Goal: Task Accomplishment & Management: Complete application form

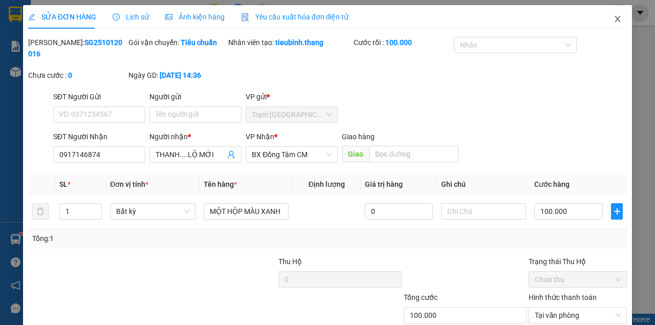
click at [613, 23] on icon "close" at bounding box center [617, 19] width 8 height 8
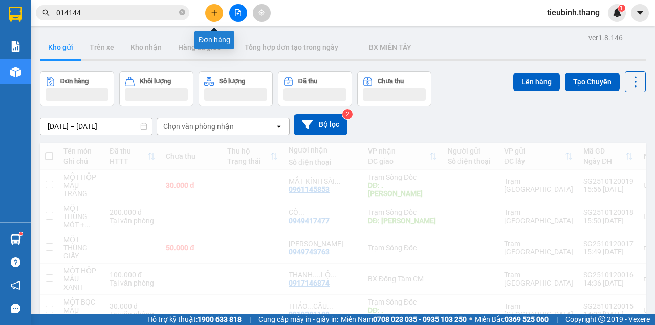
click at [211, 9] on icon "plus" at bounding box center [214, 12] width 7 height 7
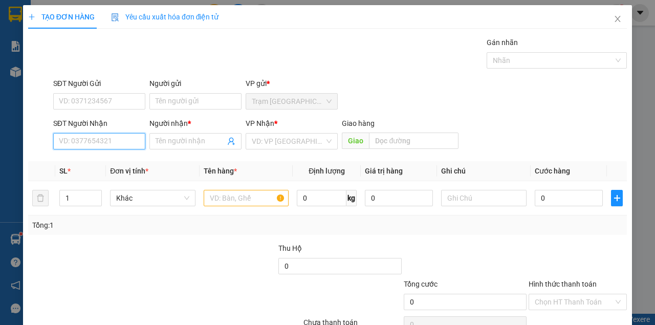
click at [97, 145] on input "SĐT Người Nhận" at bounding box center [99, 141] width 92 height 16
type input "0944252553"
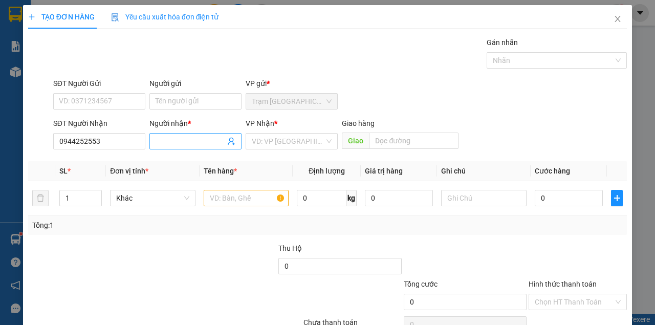
click at [164, 143] on input "Người nhận *" at bounding box center [191, 141] width 70 height 11
type input "THẮNG....ĐÁ BẠC"
click at [269, 144] on input "search" at bounding box center [288, 141] width 73 height 15
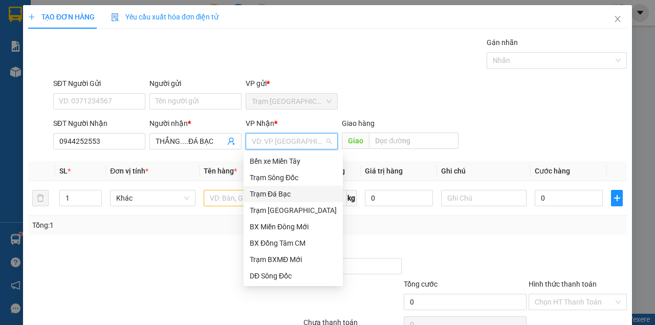
click at [275, 197] on div "Trạm Đá Bạc" at bounding box center [293, 193] width 87 height 11
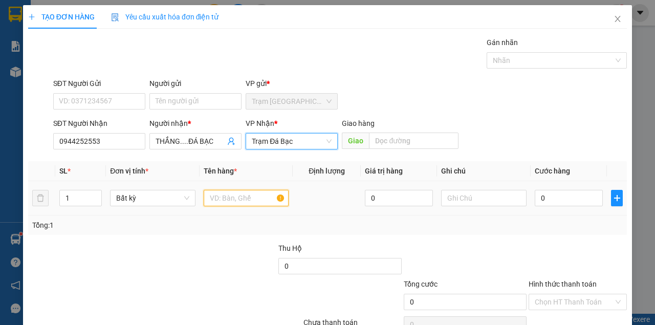
click at [243, 204] on input "text" at bounding box center [246, 198] width 85 height 16
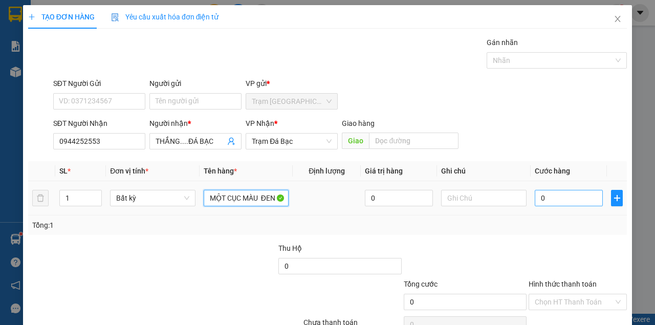
type input "MỘT CỤC MÀU ĐEN"
click at [554, 197] on input "0" at bounding box center [569, 198] width 68 height 16
type input "3"
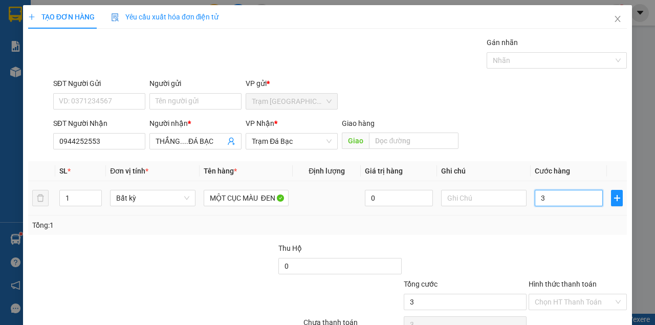
type input "30"
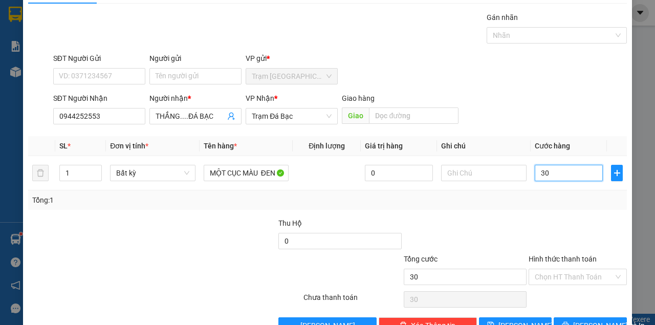
scroll to position [52, 0]
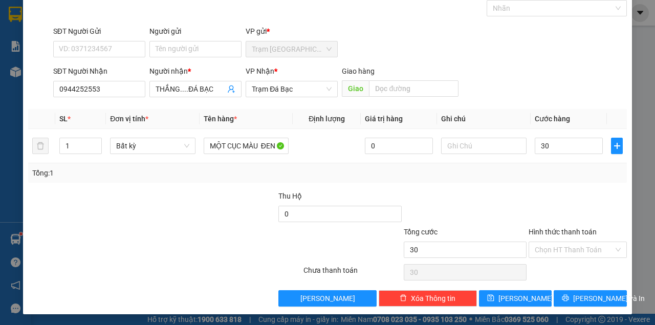
type input "30.000"
drag, startPoint x: 570, startPoint y: 239, endPoint x: 569, endPoint y: 250, distance: 10.3
click at [570, 240] on div "Hình thức thanh toán Chọn HT Thanh Toán" at bounding box center [578, 244] width 98 height 36
click at [570, 253] on input "Hình thức thanh toán" at bounding box center [574, 249] width 79 height 15
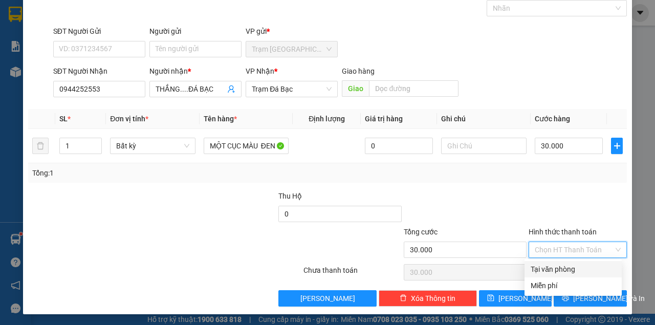
click at [565, 267] on div "Tại văn phòng" at bounding box center [573, 268] width 85 height 11
type input "0"
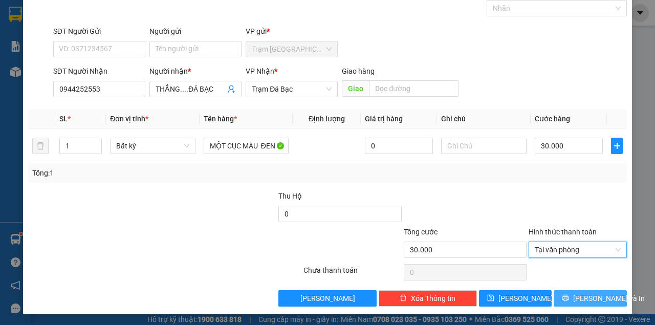
click at [569, 302] on button "[PERSON_NAME] và In" at bounding box center [590, 298] width 73 height 16
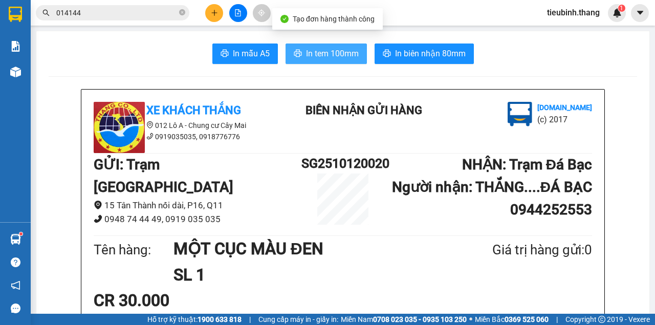
click at [323, 54] on span "In tem 100mm" at bounding box center [332, 53] width 53 height 13
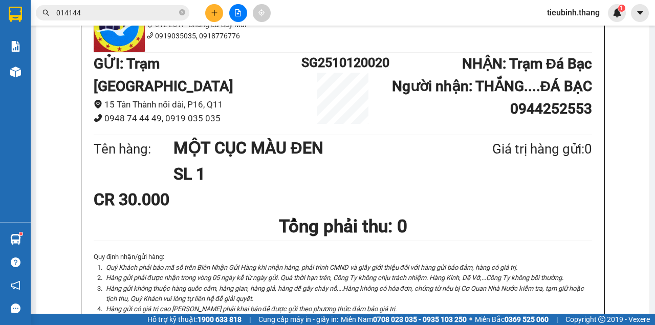
scroll to position [34, 0]
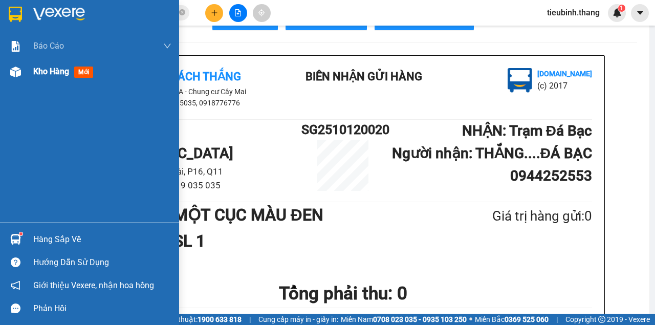
click at [37, 76] on span "Kho hàng" at bounding box center [51, 72] width 36 height 10
click at [39, 76] on span "Kho hàng" at bounding box center [51, 72] width 36 height 10
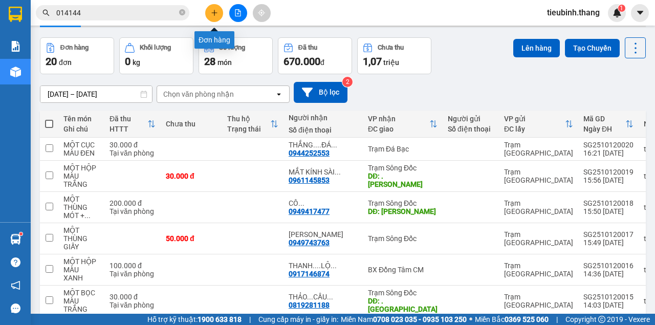
click at [211, 9] on button at bounding box center [214, 13] width 18 height 18
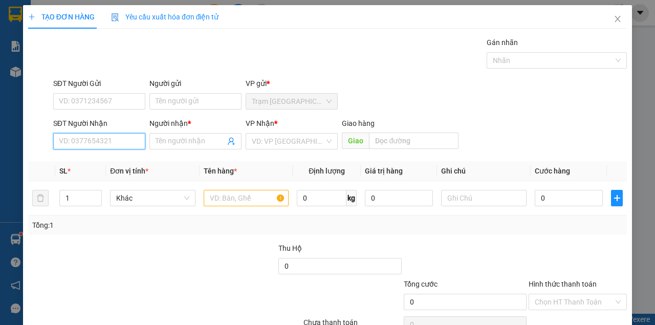
click at [94, 141] on input "SĐT Người Nhận" at bounding box center [99, 141] width 92 height 16
type input "0946844997"
click at [137, 161] on div "0946844997 - TUẤN HẢI..KINH HỘI ." at bounding box center [117, 161] width 117 height 11
type input "TUẤN HẢI..KINH HỘI ."
type input "KINH HỘI"
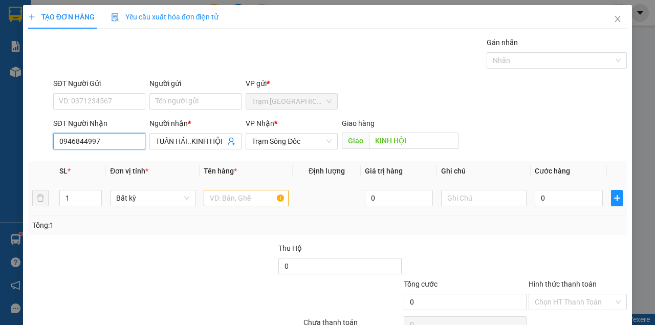
type input "0946844997"
click at [221, 195] on input "text" at bounding box center [246, 198] width 85 height 16
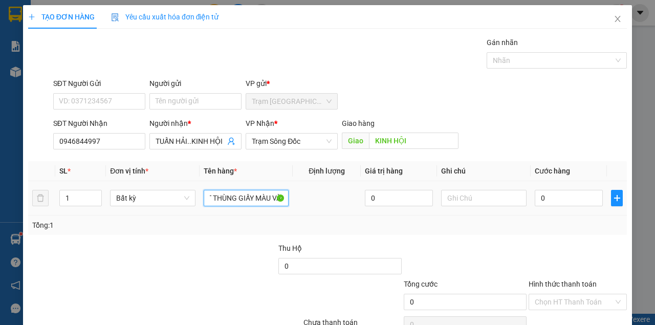
scroll to position [0, 27]
type input "MỘT THÙNG GIẤY MÀU VÀNG"
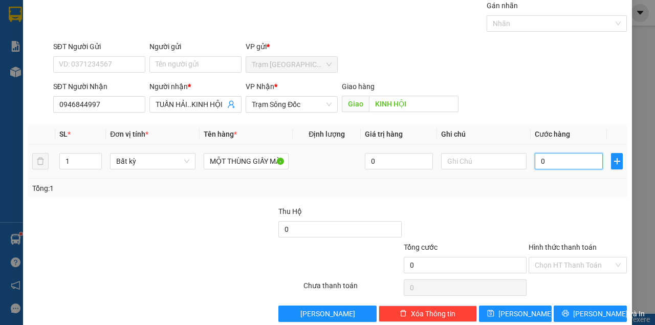
scroll to position [52, 0]
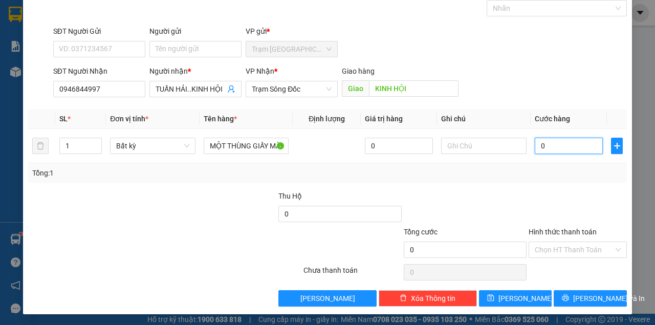
type input "8"
type input "80"
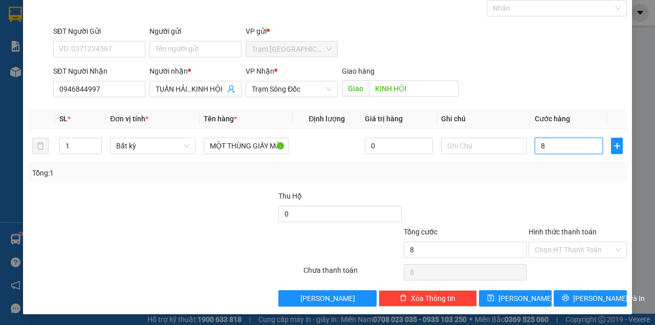
type input "80"
type input "80.000"
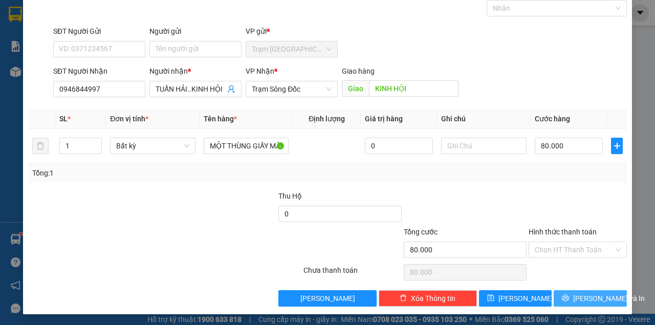
click at [599, 300] on span "[PERSON_NAME] và In" at bounding box center [609, 298] width 72 height 11
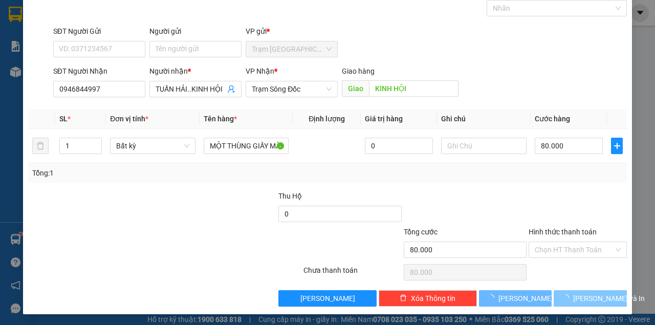
click at [554, 290] on button "[PERSON_NAME] và In" at bounding box center [590, 298] width 73 height 16
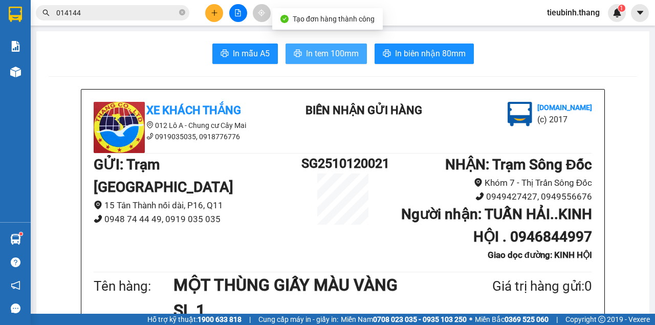
click at [340, 50] on span "In tem 100mm" at bounding box center [332, 53] width 53 height 13
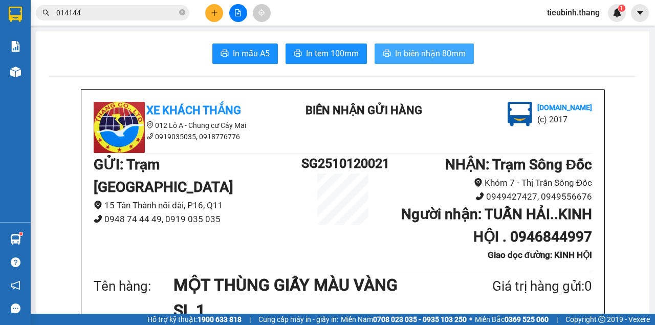
click at [413, 51] on span "In biên nhận 80mm" at bounding box center [430, 53] width 71 height 13
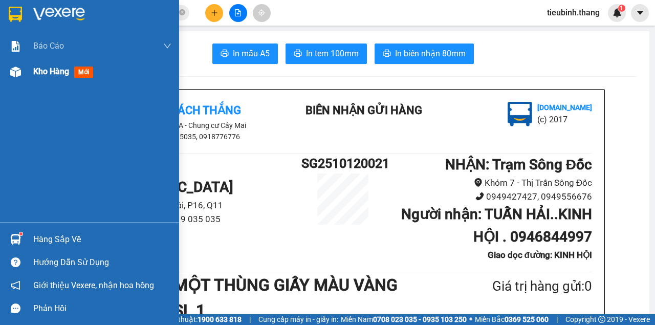
click at [16, 70] on img at bounding box center [15, 72] width 11 height 11
click at [17, 70] on img at bounding box center [15, 72] width 11 height 11
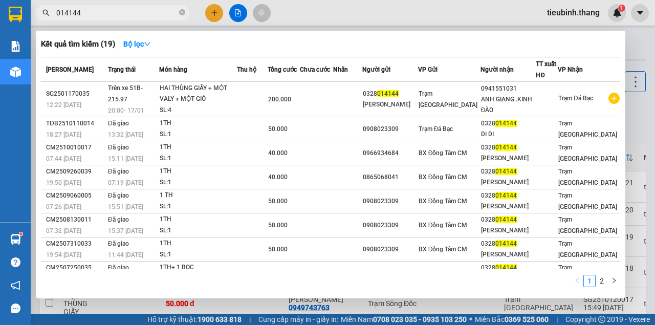
drag, startPoint x: 181, startPoint y: 13, endPoint x: 151, endPoint y: 14, distance: 30.2
click at [181, 13] on icon "close-circle" at bounding box center [182, 12] width 6 height 6
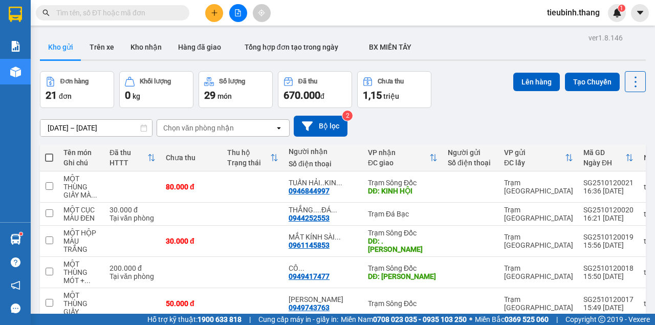
click at [148, 14] on input "text" at bounding box center [116, 12] width 121 height 11
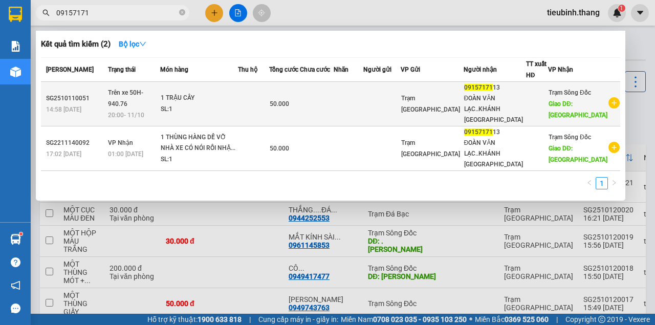
type input "09157171"
click at [461, 126] on td "Trạm [GEOGRAPHIC_DATA]" at bounding box center [432, 104] width 62 height 45
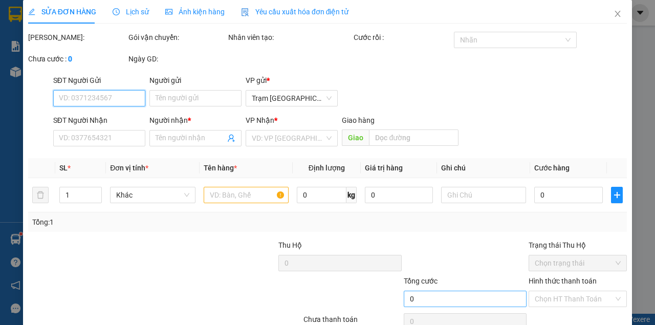
type input "0915717113"
type input "ĐOÀN VĂN LẠC..KHÁNH [GEOGRAPHIC_DATA]"
type input "KHÁNH [GEOGRAPHIC_DATA]"
type input "50.000"
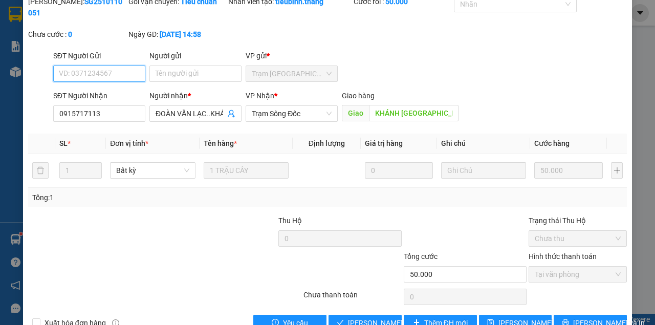
scroll to position [80, 0]
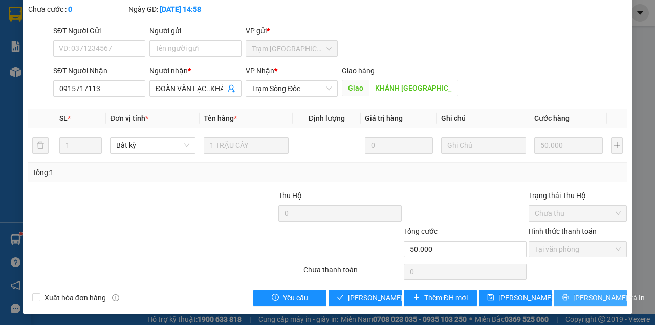
click at [576, 297] on button "[PERSON_NAME] và In" at bounding box center [590, 298] width 73 height 16
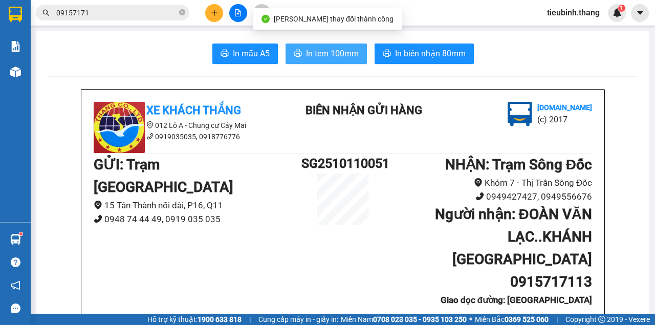
click at [312, 50] on span "In tem 100mm" at bounding box center [332, 53] width 53 height 13
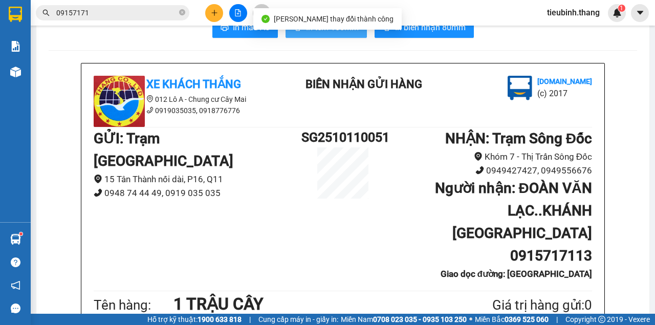
scroll to position [170, 0]
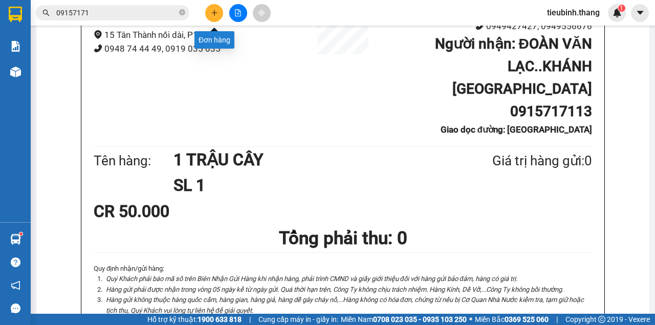
click at [212, 11] on icon "plus" at bounding box center [214, 12] width 7 height 7
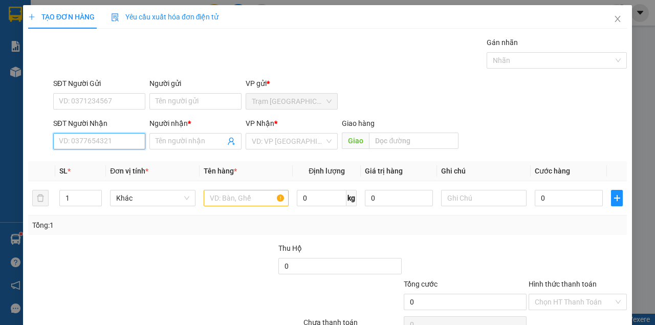
click at [109, 142] on input "SĐT Người Nhận" at bounding box center [99, 141] width 92 height 16
type input "0916994447"
click at [128, 157] on div "0916994447 - NHÂN...[PERSON_NAME]" at bounding box center [122, 161] width 127 height 11
type input "NHÂN...[PERSON_NAME]"
type input "[PERSON_NAME]"
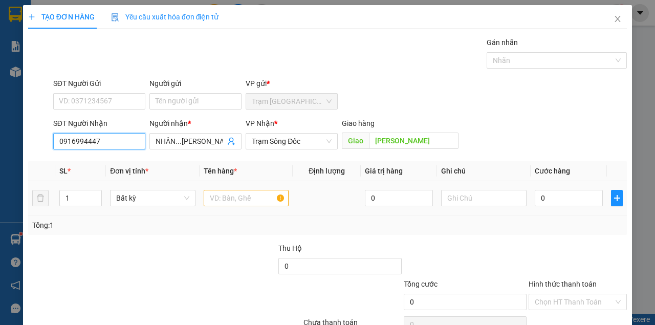
type input "0916994447"
click at [224, 196] on input "text" at bounding box center [246, 198] width 85 height 16
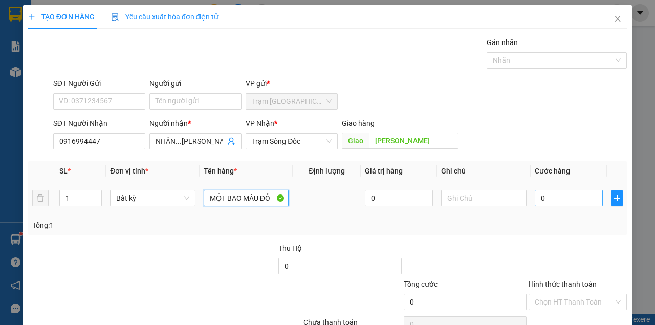
type input "MỘT BAO MÀU ĐỎ"
click at [543, 198] on input "0" at bounding box center [569, 198] width 68 height 16
type input "5"
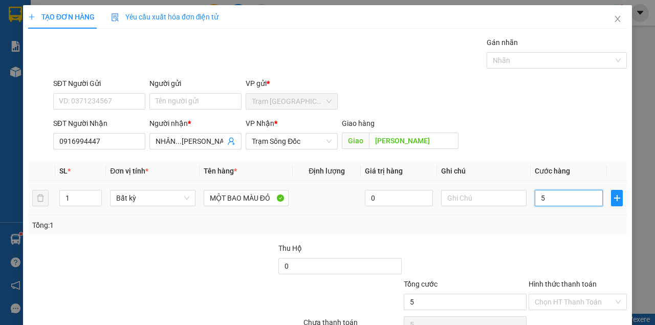
type input "50"
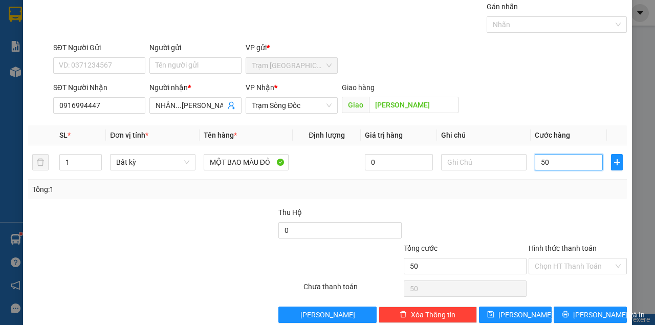
scroll to position [52, 0]
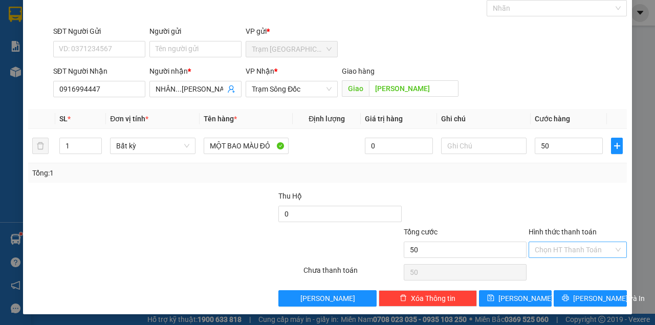
type input "50.000"
click at [568, 251] on input "Hình thức thanh toán" at bounding box center [574, 249] width 79 height 15
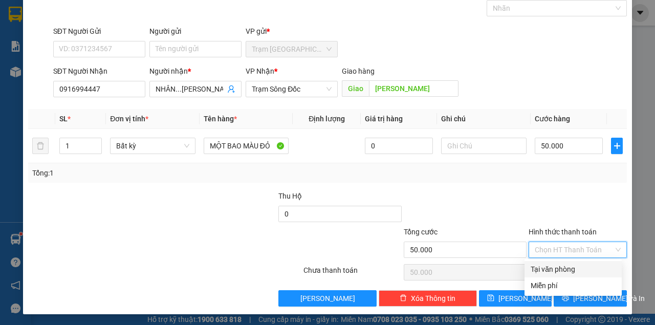
drag, startPoint x: 566, startPoint y: 267, endPoint x: 568, endPoint y: 283, distance: 16.6
click at [566, 268] on div "Tại văn phòng" at bounding box center [573, 268] width 85 height 11
type input "0"
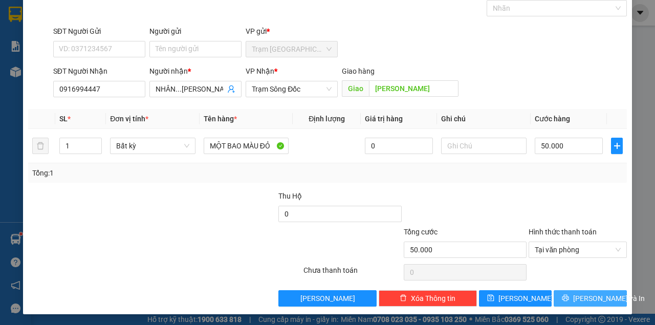
click at [569, 294] on icon "printer" at bounding box center [565, 297] width 7 height 7
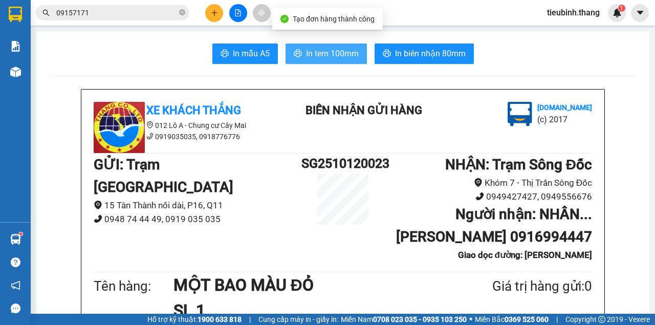
click at [334, 49] on span "In tem 100mm" at bounding box center [332, 53] width 53 height 13
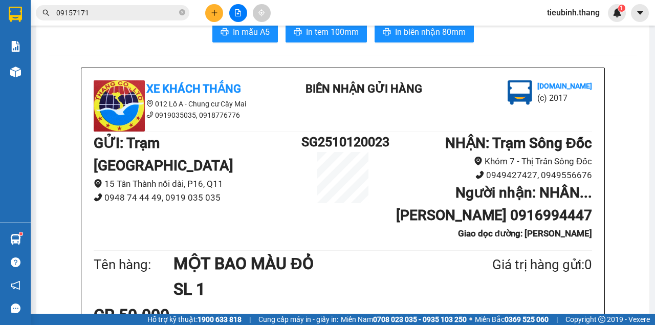
scroll to position [67, 0]
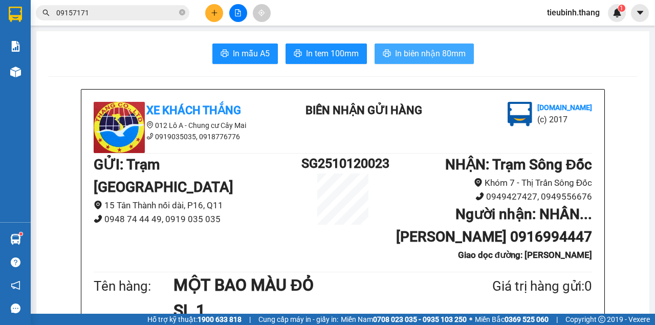
click at [406, 58] on span "In biên nhận 80mm" at bounding box center [430, 53] width 71 height 13
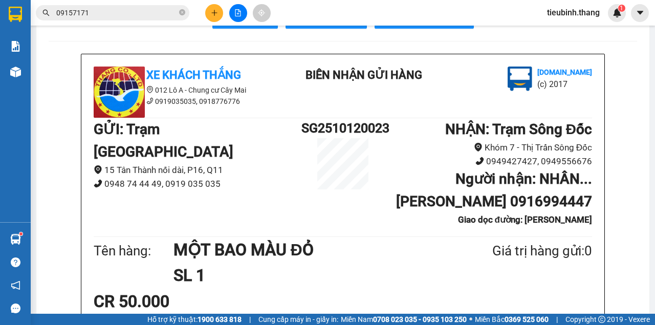
scroll to position [34, 0]
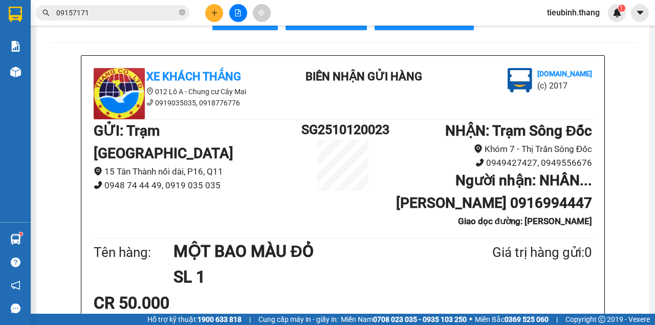
click at [122, 15] on input "09157171" at bounding box center [116, 12] width 121 height 11
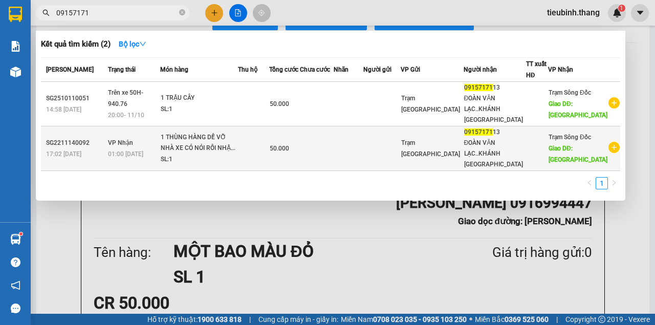
click at [201, 154] on div "1 THÙNG HÀNG DỄ VỠ NHÀ XE CÓ NÓI RỒI NHẬ..." at bounding box center [199, 143] width 77 height 22
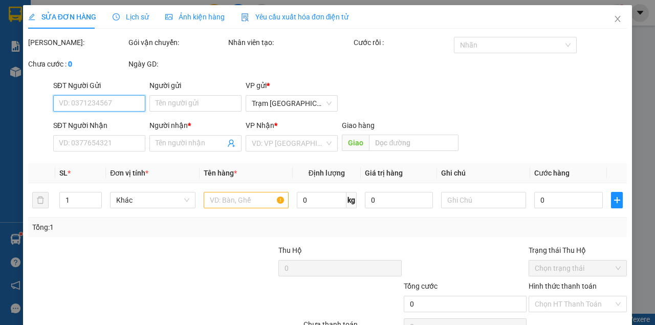
type input "0915717113"
type input "ĐOÀN VĂN LẠC..KHÁNH [GEOGRAPHIC_DATA]"
type input "KHÁNH [GEOGRAPHIC_DATA]"
type input "50.000"
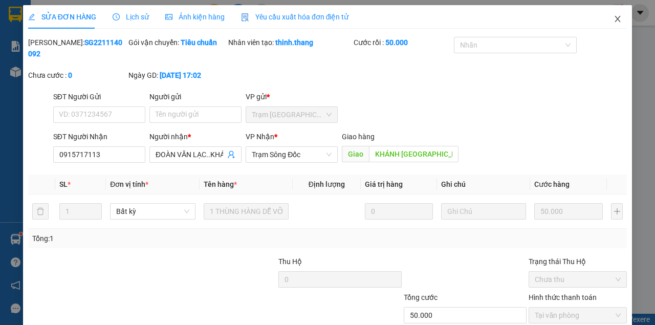
click at [613, 19] on icon "close" at bounding box center [617, 19] width 8 height 8
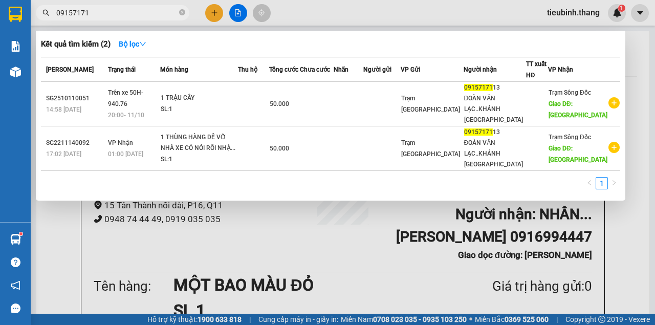
click at [135, 8] on input "09157171" at bounding box center [116, 12] width 121 height 11
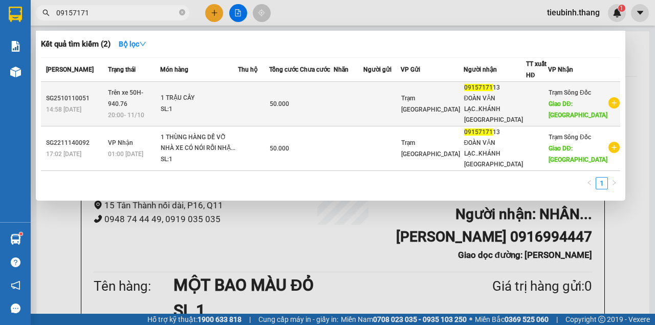
click at [334, 95] on td at bounding box center [317, 104] width 34 height 45
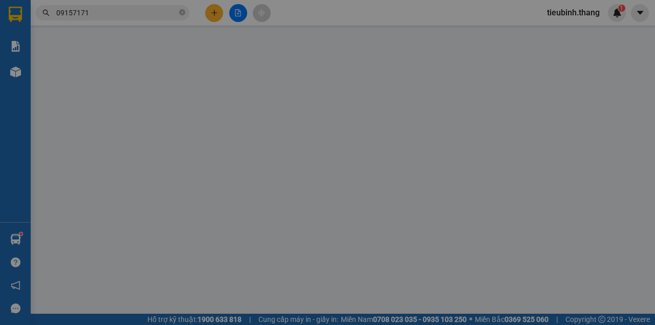
type input "0915717113"
type input "ĐOÀN VĂN LẠC..KHÁNH [GEOGRAPHIC_DATA]"
type input "KHÁNH [GEOGRAPHIC_DATA]"
type input "50.000"
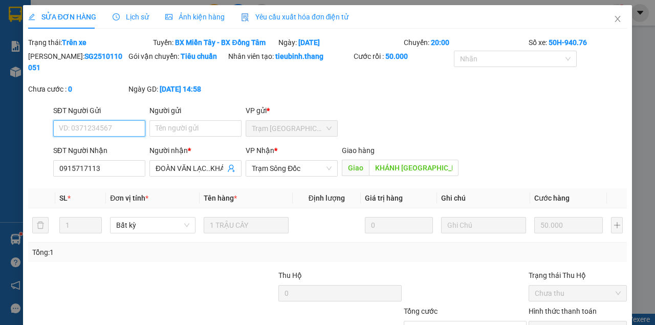
click at [276, 175] on span "Trạm Sông Đốc" at bounding box center [292, 168] width 80 height 15
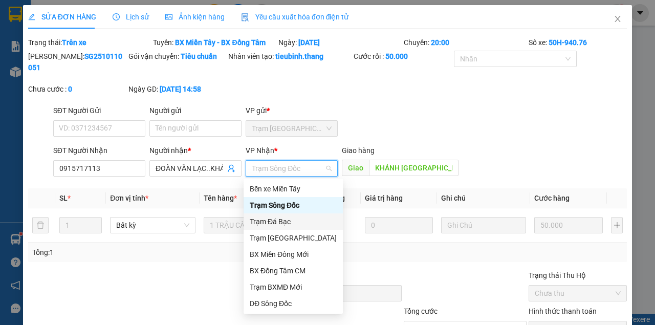
drag, startPoint x: 278, startPoint y: 222, endPoint x: 323, endPoint y: 254, distance: 55.0
click at [279, 221] on div "Trạm Đá Bạc" at bounding box center [293, 221] width 87 height 11
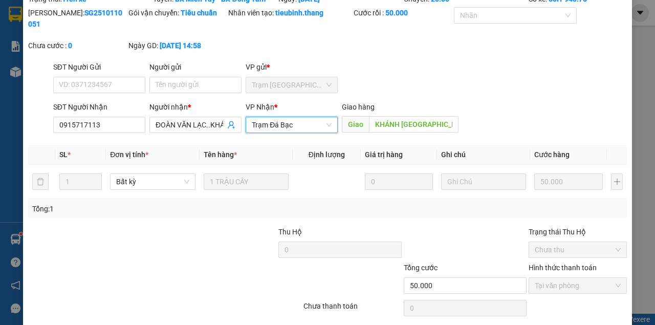
scroll to position [80, 0]
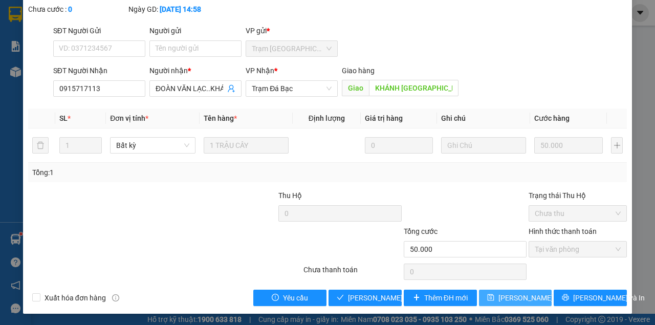
drag, startPoint x: 503, startPoint y: 299, endPoint x: 385, endPoint y: 119, distance: 215.4
click at [383, 120] on div "Total Paid Fee 50.000 Total UnPaid Fee 0 Cash Collection Total Fee Trạng thái: …" at bounding box center [327, 131] width 599 height 349
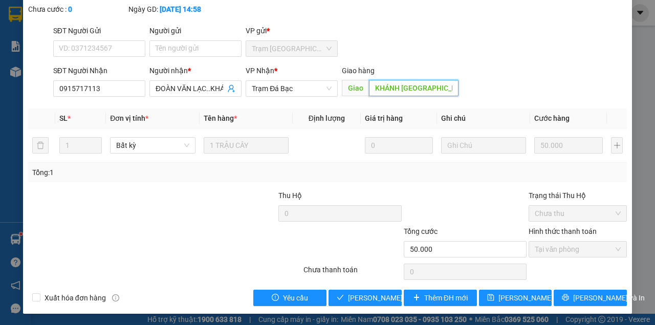
click at [432, 89] on input "KHÁNH [GEOGRAPHIC_DATA]" at bounding box center [413, 88] width 89 height 16
drag, startPoint x: 273, startPoint y: 169, endPoint x: 288, endPoint y: 183, distance: 20.3
click at [274, 169] on div "Tổng: 1" at bounding box center [327, 172] width 590 height 11
click at [333, 194] on div "Thu Hộ" at bounding box center [339, 195] width 123 height 11
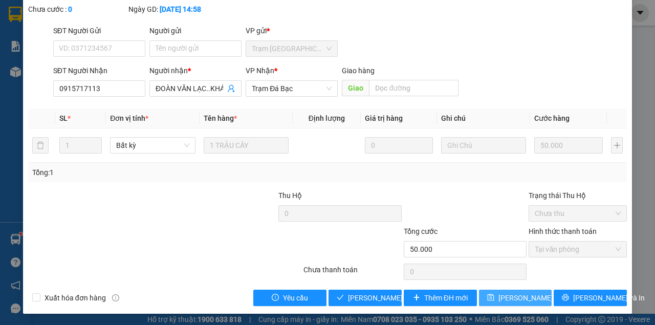
click at [515, 295] on span "[PERSON_NAME] thay đổi" at bounding box center [539, 297] width 82 height 11
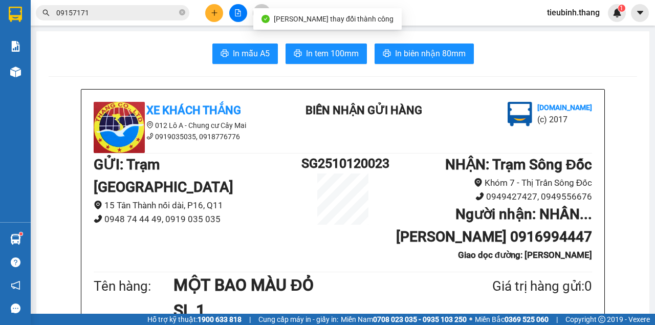
click at [130, 12] on input "09157171" at bounding box center [116, 12] width 121 height 11
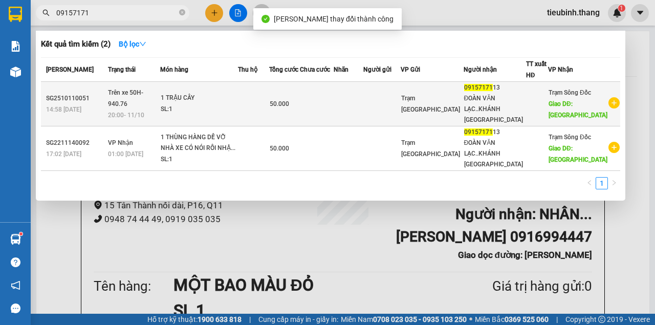
click at [401, 126] on td at bounding box center [381, 104] width 37 height 45
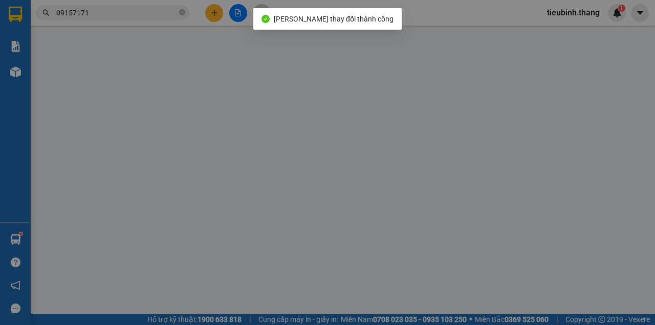
type input "0915717113"
type input "ĐOÀN VĂN LẠC..KHÁNH [GEOGRAPHIC_DATA]"
type input "50.000"
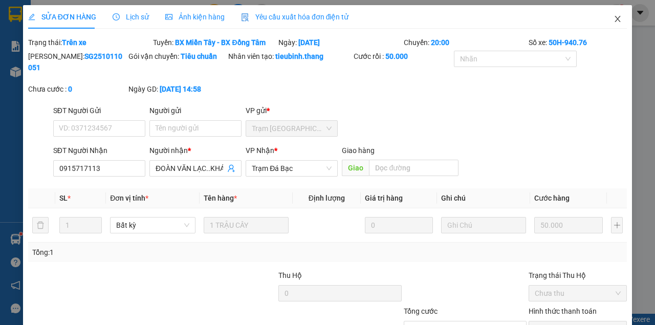
click at [613, 23] on icon "close" at bounding box center [617, 19] width 8 height 8
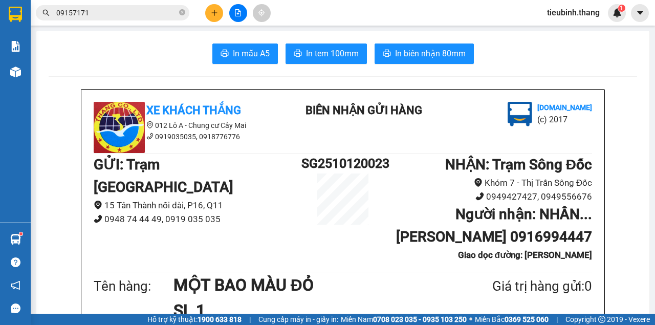
click at [159, 15] on input "09157171" at bounding box center [116, 12] width 121 height 11
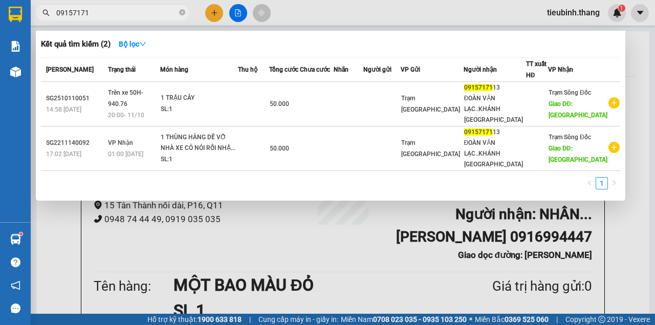
click at [148, 15] on input "09157171" at bounding box center [116, 12] width 121 height 11
click at [181, 14] on icon "close-circle" at bounding box center [182, 12] width 6 height 6
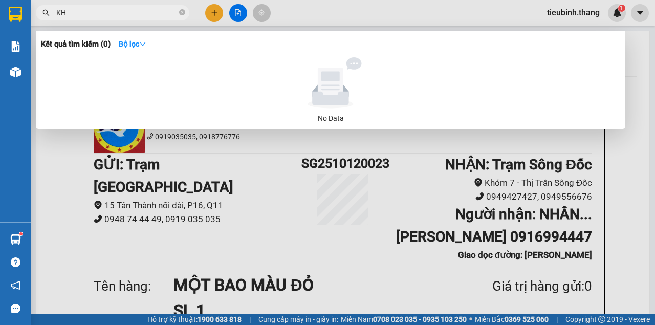
type input "K"
click at [78, 13] on input "KHASHH BÌNH TÂY" at bounding box center [116, 12] width 121 height 11
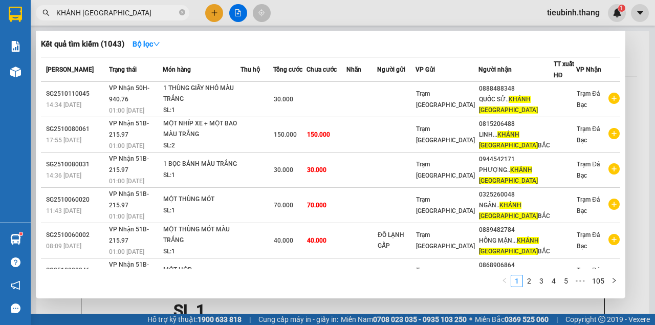
click at [127, 16] on input "KHÁNH [GEOGRAPHIC_DATA]" at bounding box center [116, 12] width 121 height 11
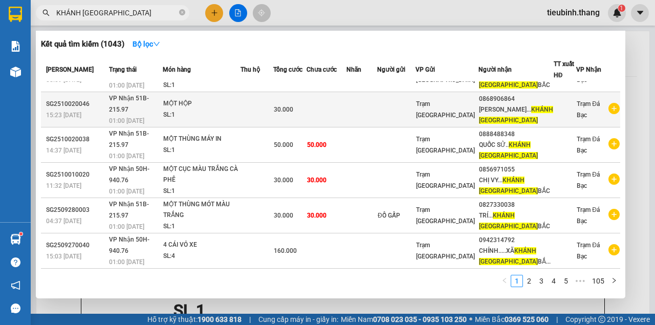
scroll to position [174, 0]
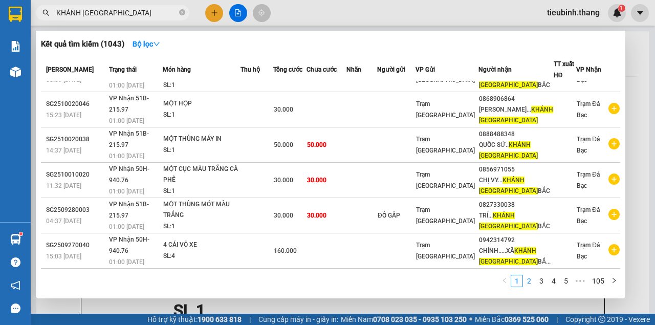
type input "KHÁNH [GEOGRAPHIC_DATA]"
click at [529, 281] on link "2" at bounding box center [528, 280] width 11 height 11
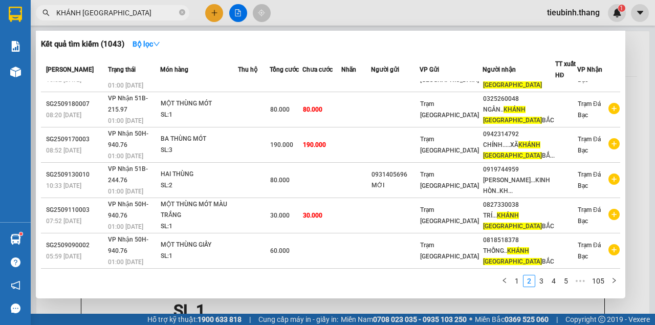
scroll to position [182, 0]
click at [614, 278] on icon "right" at bounding box center [614, 280] width 6 height 6
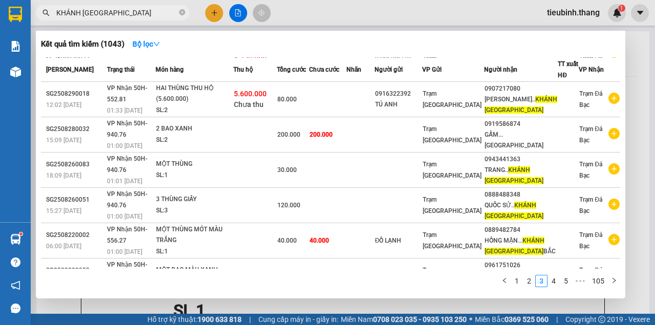
scroll to position [192, 0]
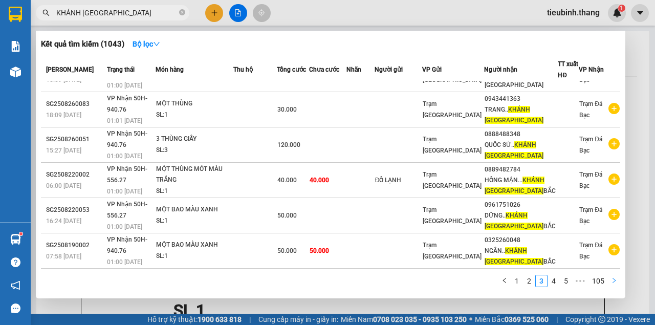
click at [615, 281] on icon "right" at bounding box center [613, 280] width 3 height 5
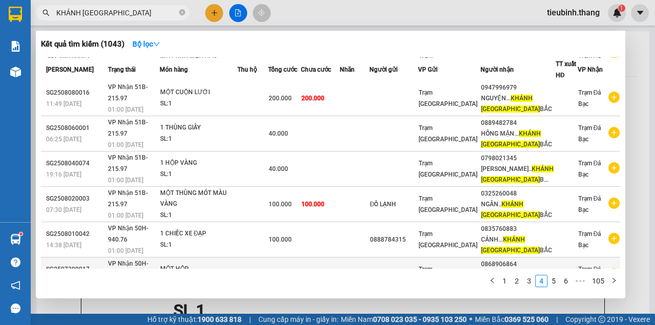
scroll to position [193, 0]
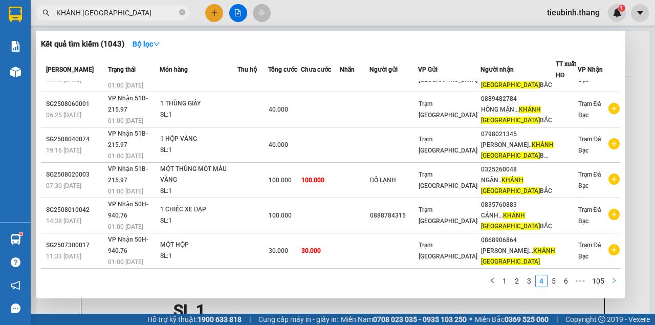
click at [614, 279] on icon "right" at bounding box center [614, 280] width 6 height 6
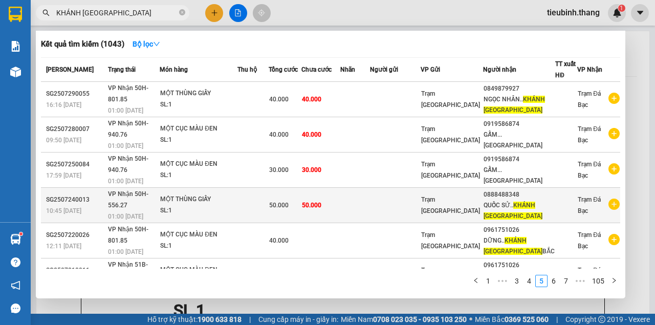
scroll to position [172, 0]
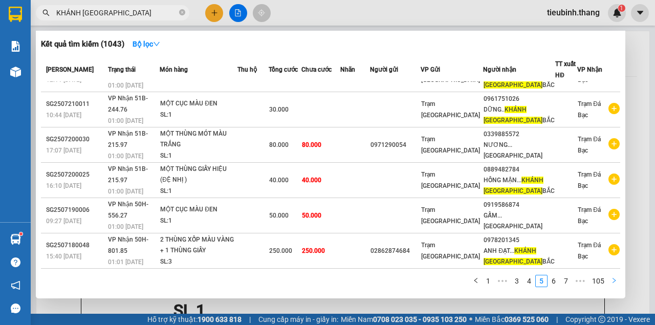
click at [613, 281] on icon "right" at bounding box center [614, 280] width 6 height 6
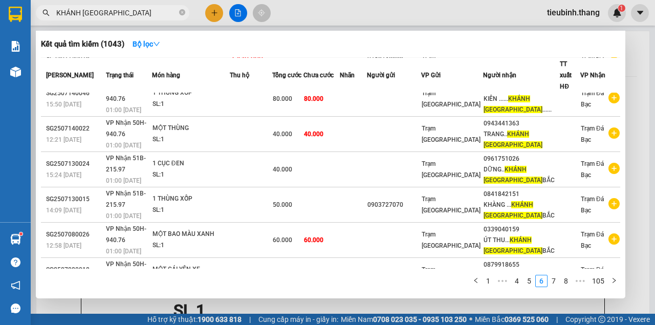
scroll to position [187, 0]
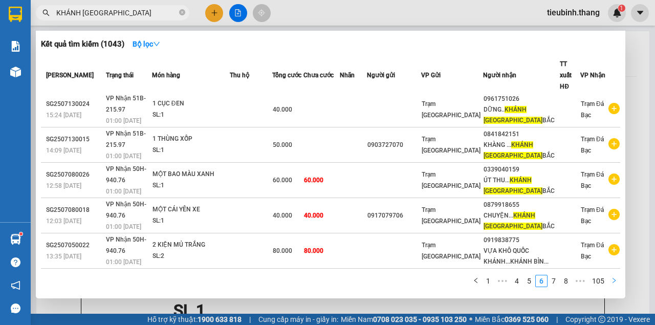
click at [612, 280] on icon "right" at bounding box center [614, 280] width 6 height 6
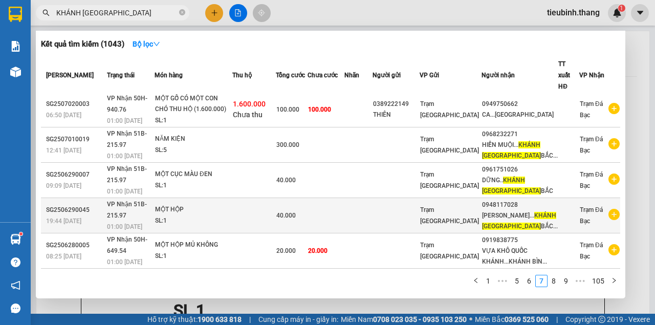
scroll to position [205, 0]
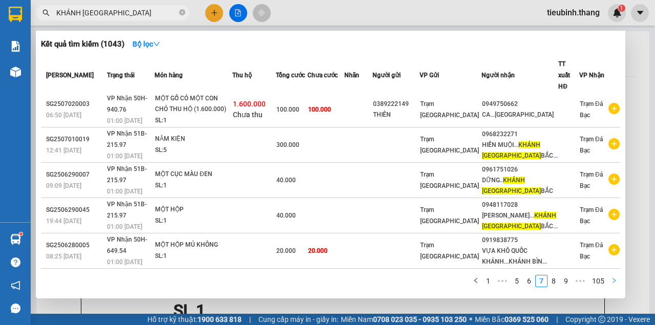
click at [616, 281] on icon "right" at bounding box center [614, 280] width 6 height 6
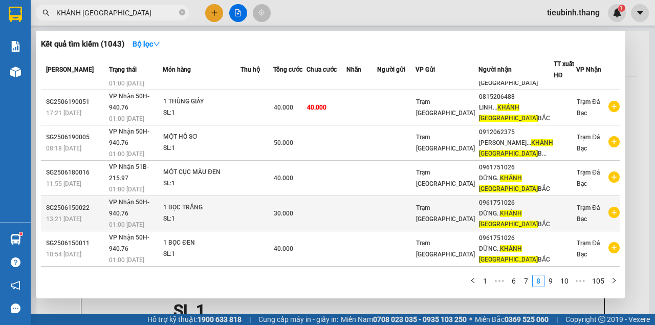
scroll to position [171, 0]
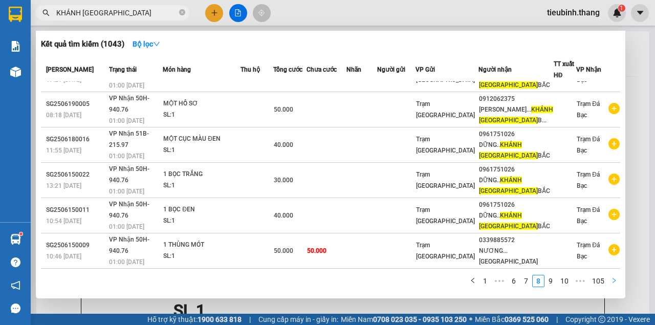
click at [614, 279] on icon "right" at bounding box center [613, 280] width 3 height 5
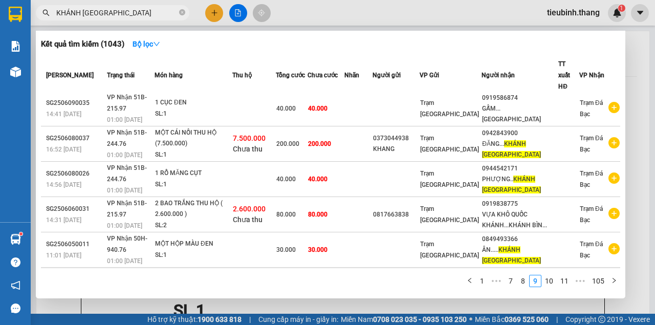
scroll to position [179, 0]
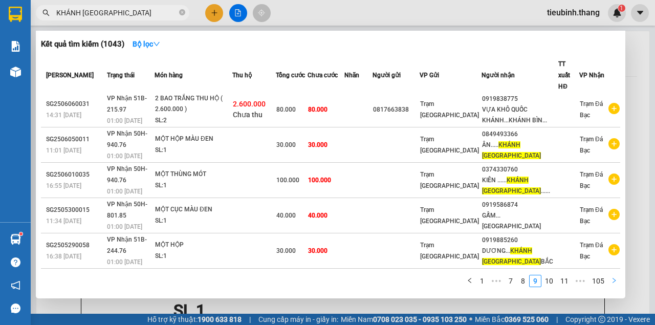
click at [612, 282] on icon "right" at bounding box center [614, 280] width 6 height 6
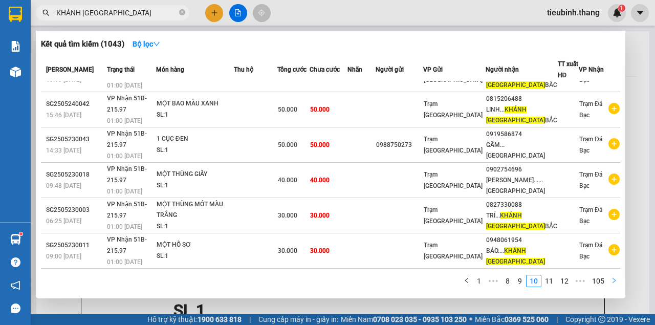
click at [614, 280] on icon "right" at bounding box center [613, 280] width 3 height 5
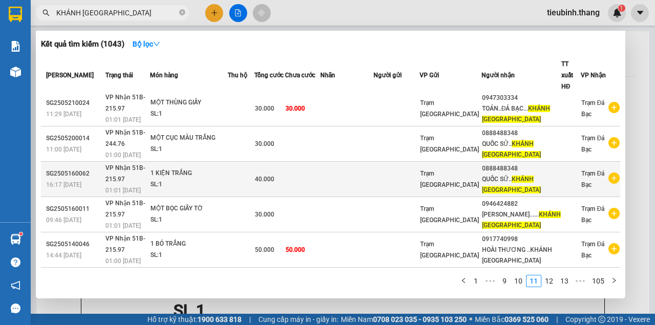
scroll to position [0, 0]
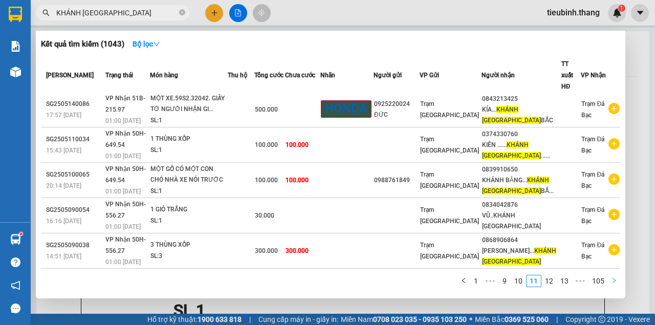
click at [614, 284] on button "button" at bounding box center [614, 281] width 12 height 12
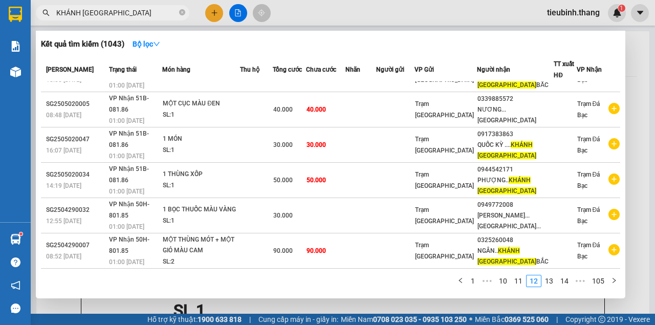
click at [612, 280] on icon "right" at bounding box center [614, 280] width 6 height 6
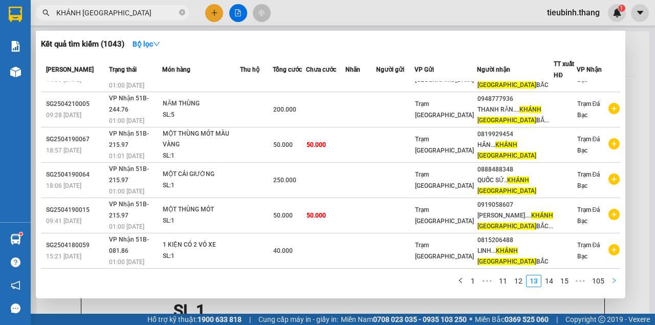
click at [615, 278] on icon "right" at bounding box center [614, 280] width 6 height 6
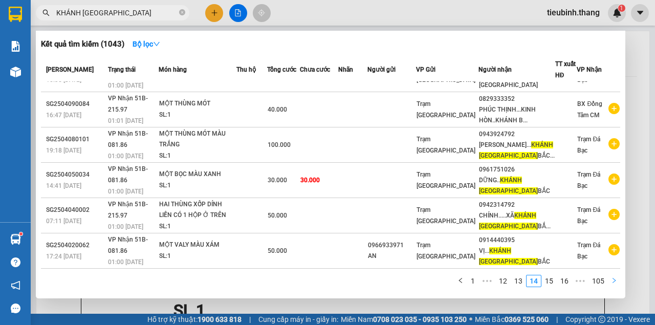
click at [615, 279] on icon "right" at bounding box center [614, 280] width 6 height 6
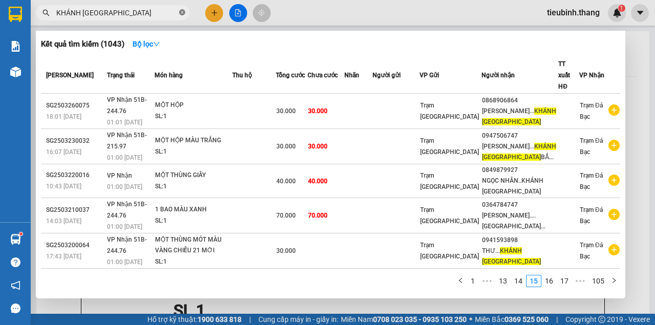
click at [184, 13] on icon "close-circle" at bounding box center [182, 12] width 6 height 6
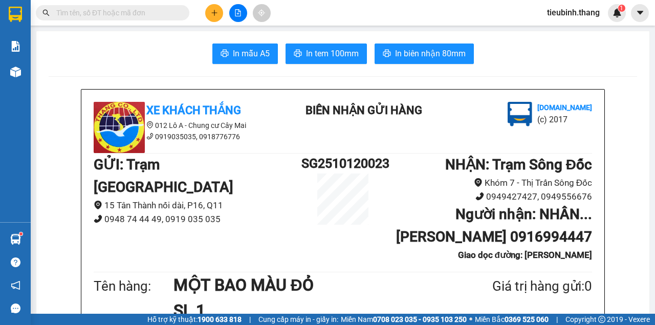
click at [152, 13] on input "text" at bounding box center [116, 12] width 121 height 11
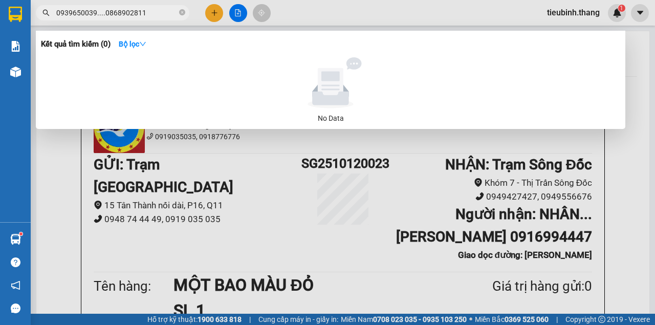
drag, startPoint x: 157, startPoint y: 13, endPoint x: 39, endPoint y: 3, distance: 118.2
click at [39, 4] on div "Kết quả tìm kiếm ( 0 ) Bộ lọc No Data 0939650039....0868902811" at bounding box center [100, 13] width 200 height 18
type input "0939650039....0868902811"
click at [180, 12] on icon "close-circle" at bounding box center [182, 12] width 6 height 6
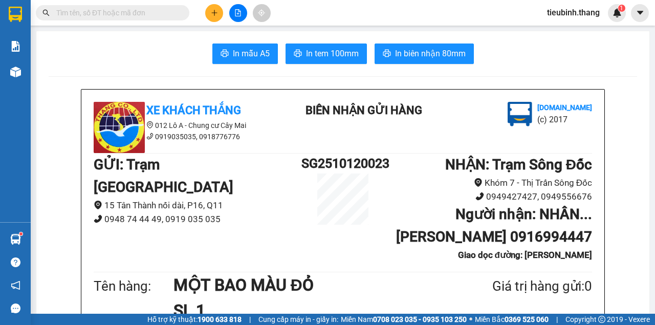
click at [172, 12] on input "text" at bounding box center [116, 12] width 121 height 11
click at [172, 17] on input "text" at bounding box center [116, 12] width 121 height 11
click at [122, 20] on div "Kết quả tìm kiếm ( 0 ) Bộ lọc No Data" at bounding box center [100, 13] width 200 height 18
click at [122, 18] on span at bounding box center [112, 12] width 153 height 15
click at [122, 17] on input "text" at bounding box center [116, 12] width 121 height 11
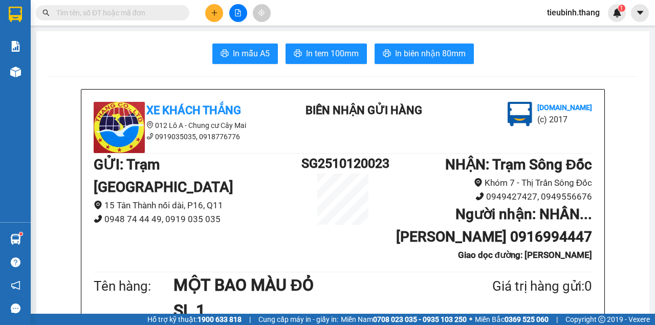
click at [122, 17] on input "text" at bounding box center [116, 12] width 121 height 11
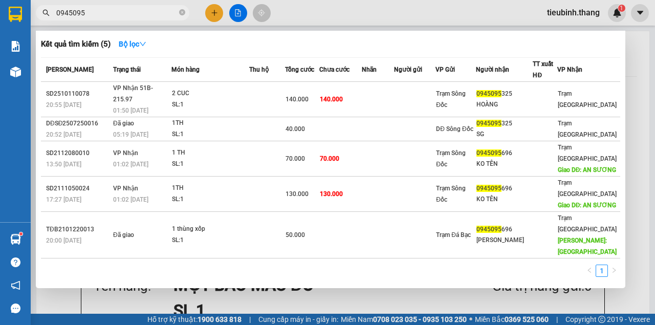
type input "0945095"
click at [216, 15] on div at bounding box center [327, 162] width 655 height 325
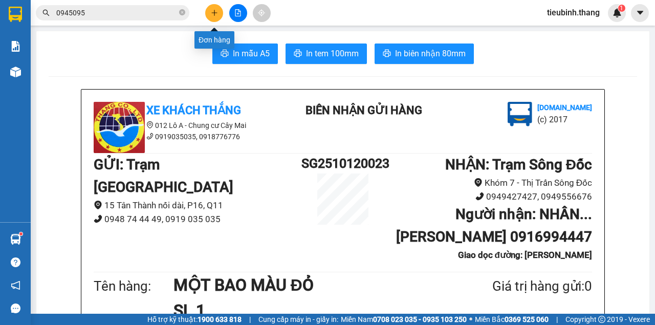
click at [212, 18] on button at bounding box center [214, 13] width 18 height 18
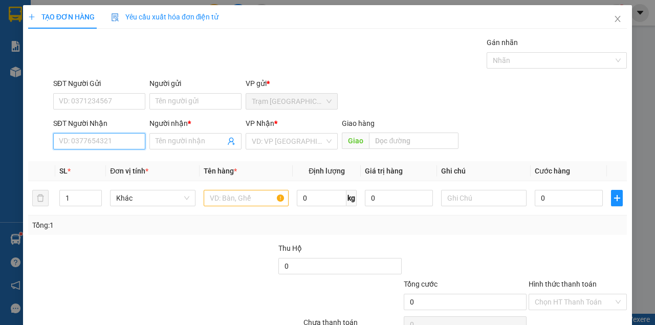
click at [106, 136] on input "SĐT Người Nhận" at bounding box center [99, 141] width 92 height 16
click at [109, 143] on input "SĐT Người Nhận" at bounding box center [99, 141] width 92 height 16
type input "0917787380"
click at [130, 160] on div "0917787380 - VĂN MAI...CO SÁNG" at bounding box center [114, 161] width 111 height 11
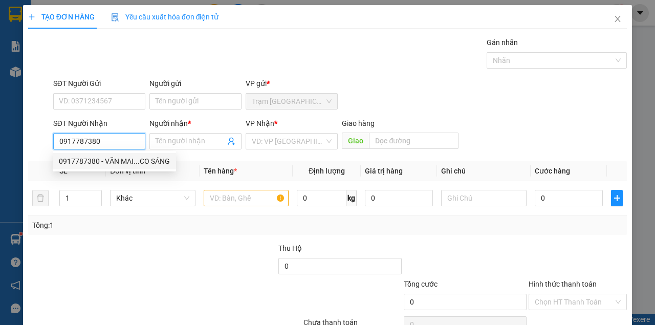
type input "VĂN MAI...CO SÁNG"
type input "CO SÁNG"
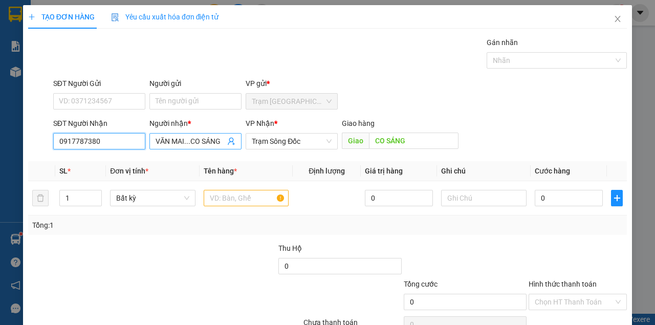
type input "0917787380"
click at [220, 142] on input "VĂN MAI...CO SÁNG" at bounding box center [191, 141] width 70 height 11
click at [292, 139] on span "Trạm Sông Đốc" at bounding box center [292, 141] width 80 height 15
type input "VĂN MAI...ĐỘI BẢY"
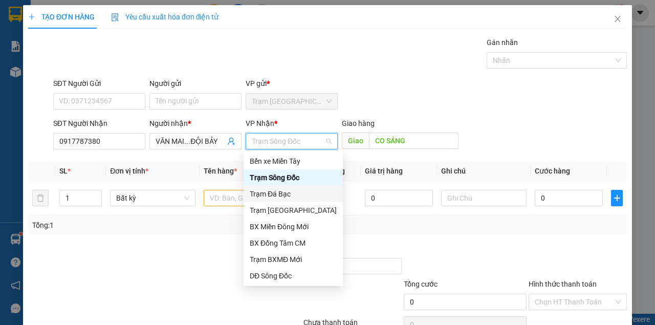
drag, startPoint x: 277, startPoint y: 192, endPoint x: 370, endPoint y: 168, distance: 96.3
click at [279, 192] on div "Trạm Đá Bạc" at bounding box center [293, 193] width 87 height 11
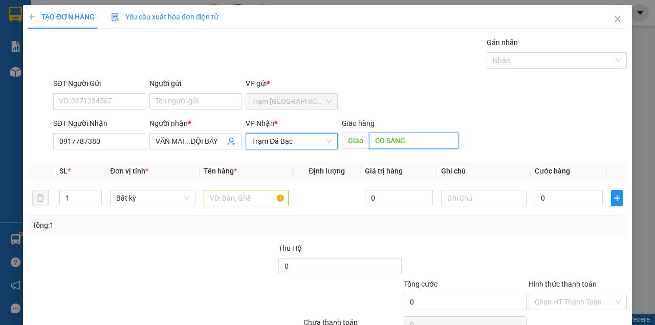
click at [414, 145] on input "CO SÁNG" at bounding box center [413, 141] width 89 height 16
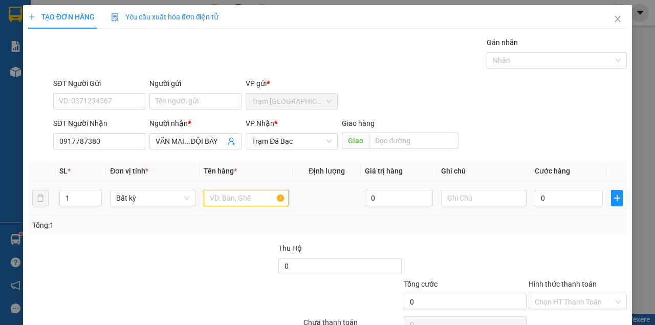
click at [240, 200] on input "text" at bounding box center [246, 198] width 85 height 16
type input "MỘT HỘP"
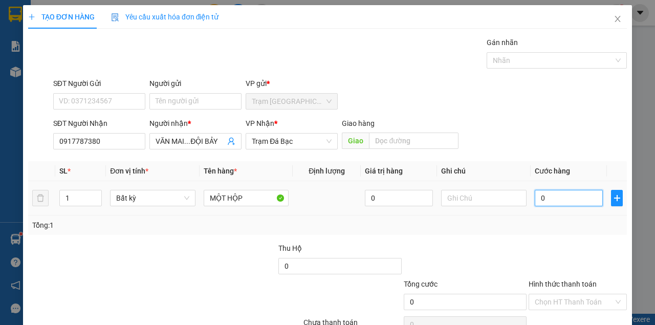
click at [558, 203] on input "0" at bounding box center [569, 198] width 68 height 16
type input "4"
type input "40"
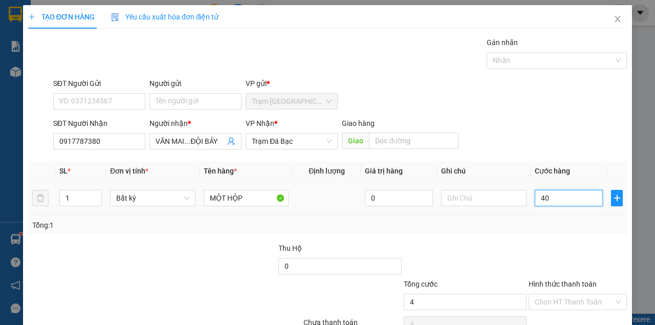
type input "40"
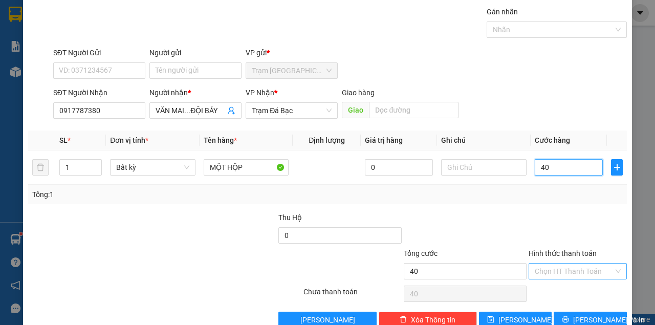
scroll to position [52, 0]
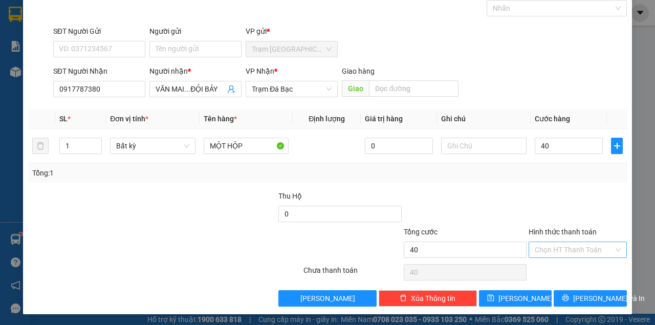
type input "40.000"
drag, startPoint x: 569, startPoint y: 250, endPoint x: 568, endPoint y: 257, distance: 7.7
click at [569, 251] on input "Hình thức thanh toán" at bounding box center [574, 249] width 79 height 15
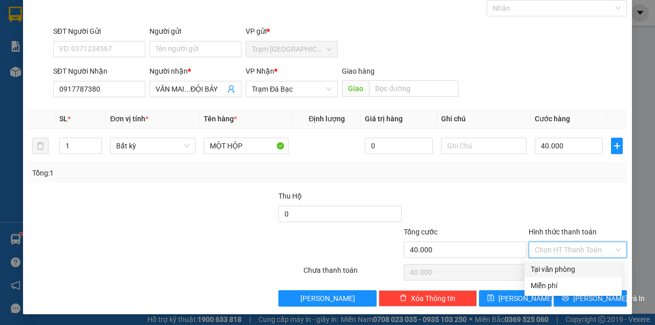
drag, startPoint x: 563, startPoint y: 276, endPoint x: 564, endPoint y: 281, distance: 5.2
click at [563, 277] on div "Tại văn phòng" at bounding box center [572, 269] width 97 height 16
type input "0"
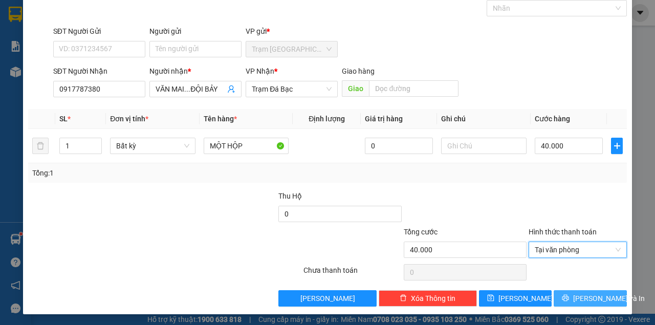
click at [569, 297] on icon "printer" at bounding box center [565, 298] width 7 height 7
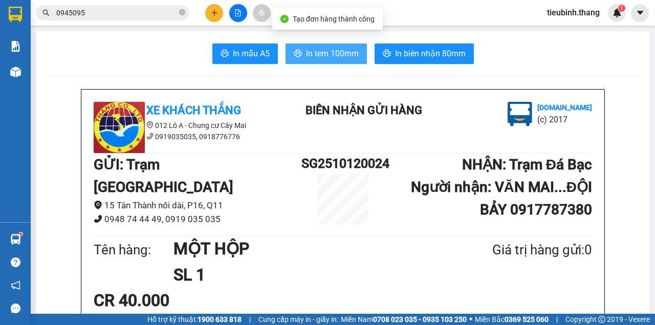
click at [321, 52] on span "In tem 100mm" at bounding box center [332, 53] width 53 height 13
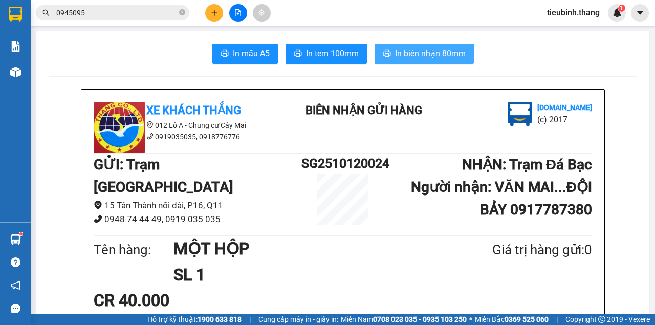
click at [428, 57] on span "In biên nhận 80mm" at bounding box center [430, 53] width 71 height 13
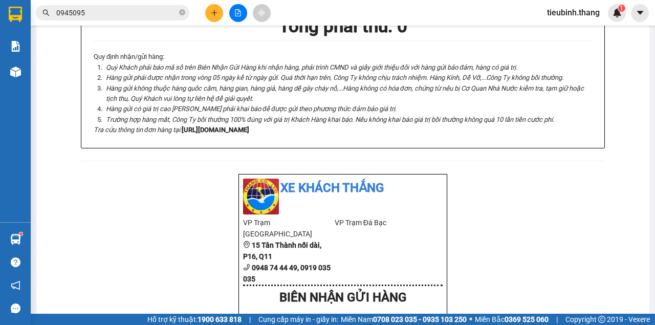
scroll to position [341, 0]
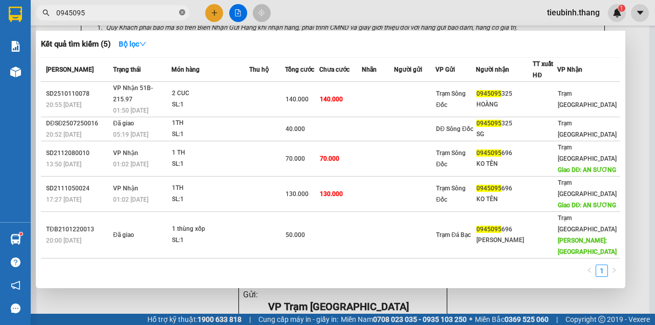
click at [182, 15] on icon "close-circle" at bounding box center [182, 12] width 6 height 6
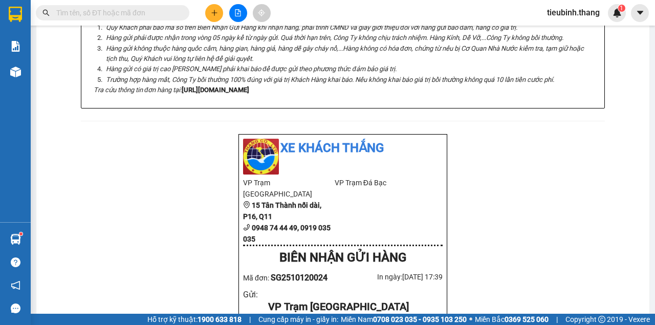
click at [172, 14] on input "text" at bounding box center [116, 12] width 121 height 11
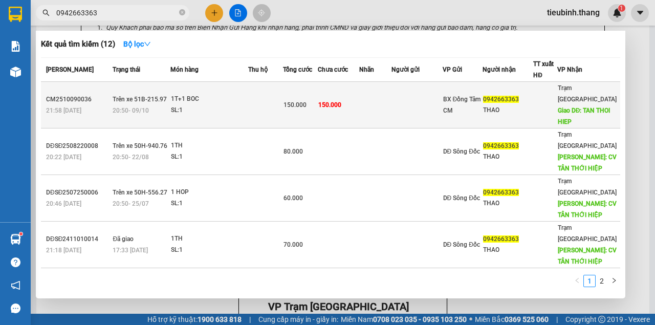
type input "0942663363"
click at [371, 97] on td at bounding box center [375, 105] width 32 height 47
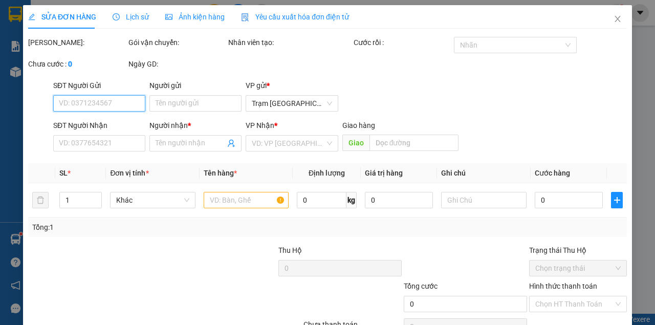
type input "0942663363"
type input "THAO"
type input "TAN THOI HIEP"
type input "150.000"
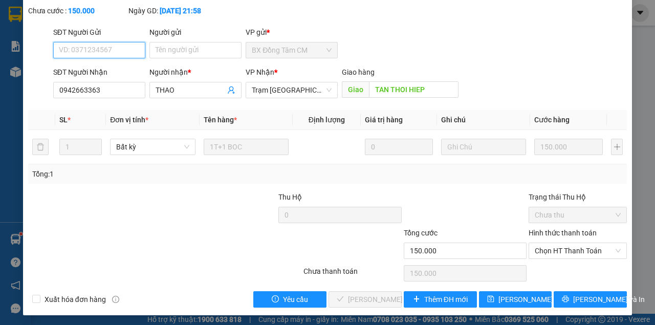
scroll to position [80, 0]
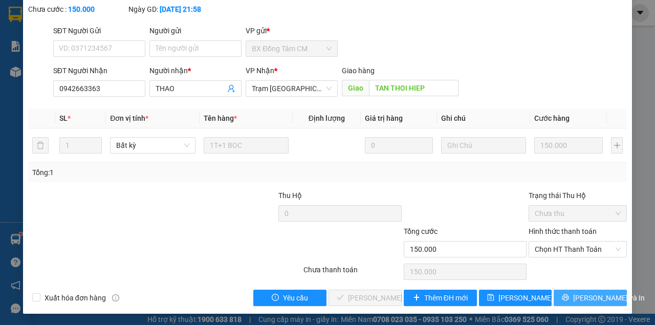
click at [575, 291] on button "[PERSON_NAME] và In" at bounding box center [590, 298] width 73 height 16
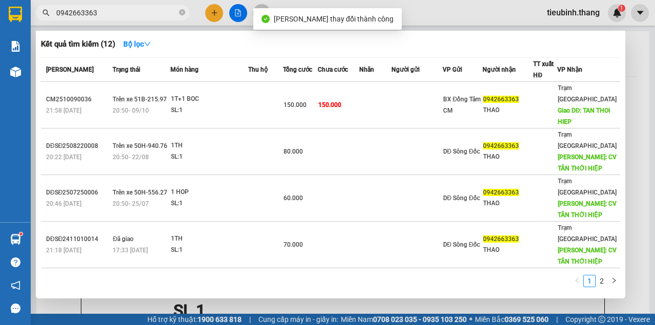
click at [127, 7] on span "0942663363" at bounding box center [112, 12] width 153 height 15
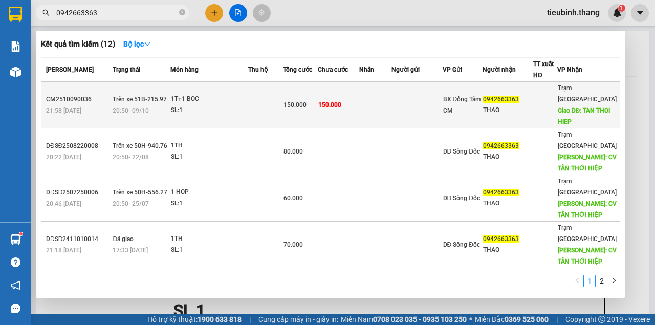
click at [313, 99] on div "150.000" at bounding box center [299, 104] width 33 height 11
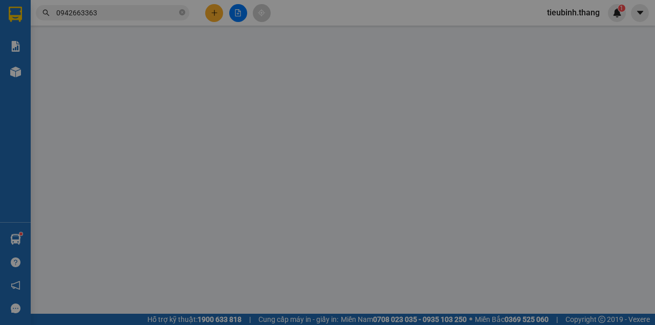
type input "0942663363"
type input "THAO"
type input "TAN THOI HIEP"
type input "150.000"
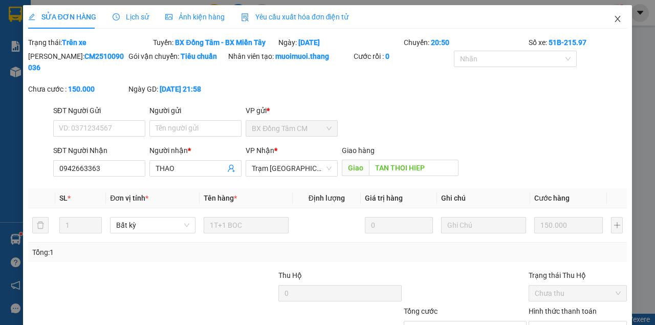
click at [610, 15] on span "Close" at bounding box center [617, 19] width 29 height 29
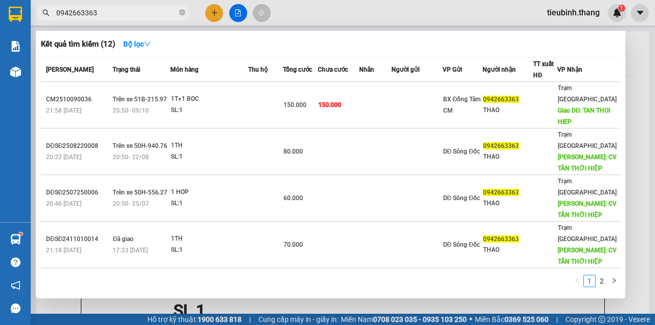
click at [140, 18] on input "0942663363" at bounding box center [116, 12] width 121 height 11
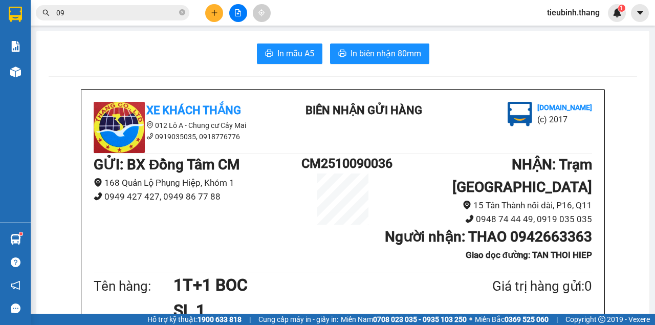
type input "0"
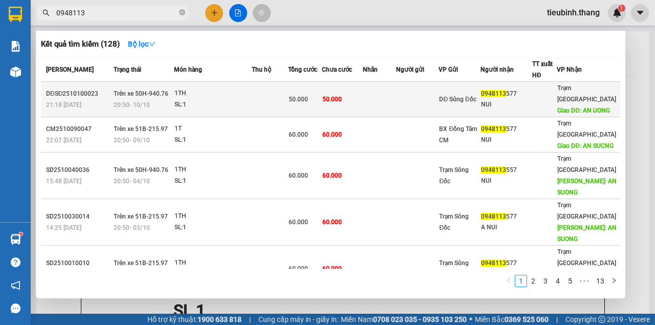
type input "0948113"
click at [342, 99] on span "50.000" at bounding box center [331, 99] width 19 height 7
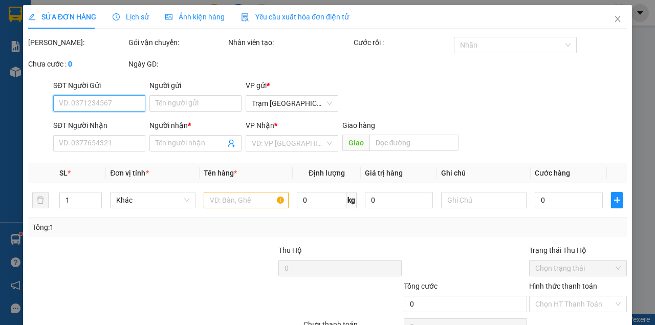
type input "0948113577"
type input "NUI"
type input "AN UONG"
type input "50.000"
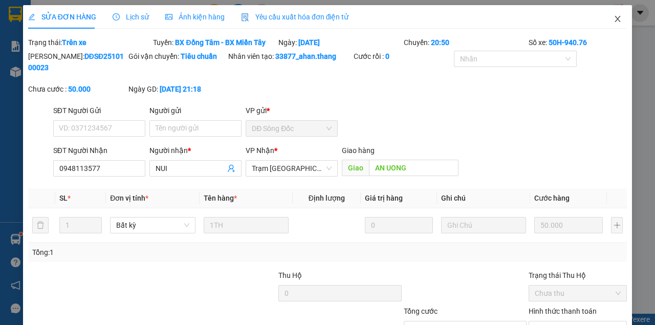
click at [613, 15] on span "Close" at bounding box center [617, 19] width 29 height 29
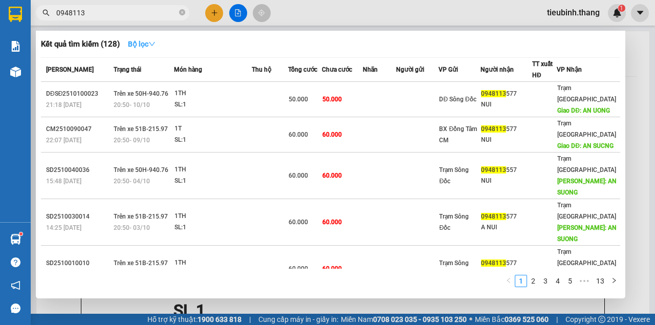
drag, startPoint x: 125, startPoint y: 8, endPoint x: 147, endPoint y: 41, distance: 40.2
click at [125, 12] on input "0948113" at bounding box center [116, 12] width 121 height 11
type input "0"
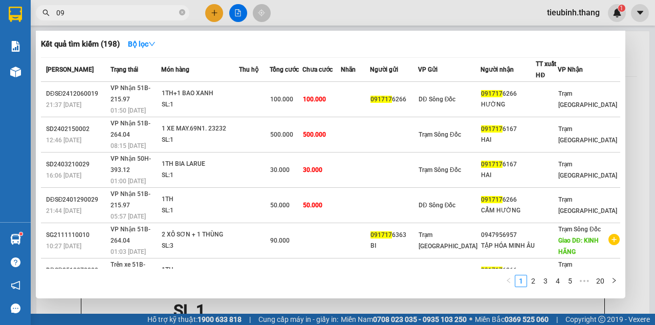
type input "0"
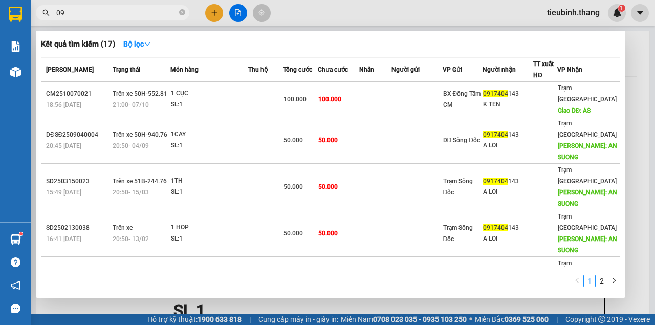
type input "0"
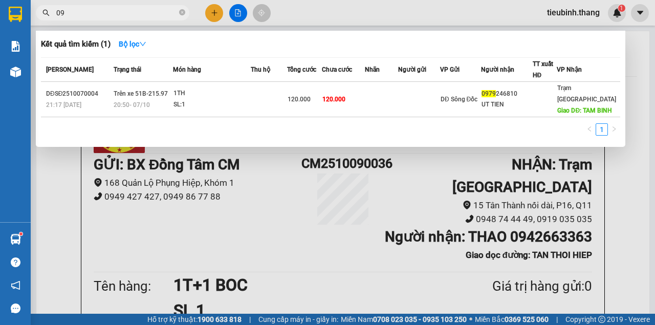
type input "0"
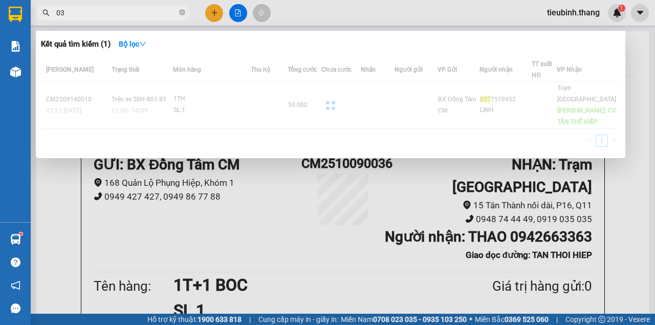
type input "0"
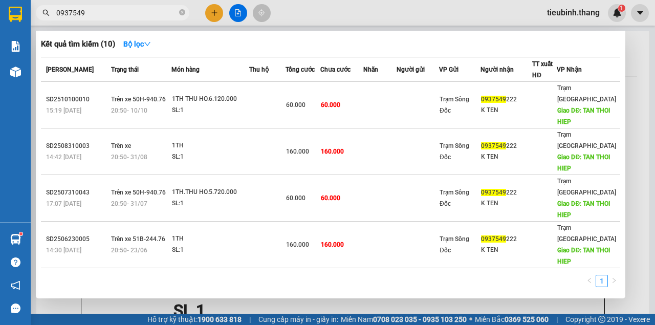
type input "0937549"
click at [181, 13] on icon "close-circle" at bounding box center [182, 12] width 6 height 6
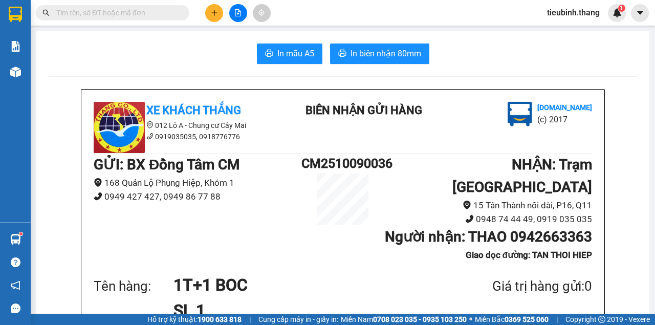
click at [171, 12] on input "text" at bounding box center [116, 12] width 121 height 11
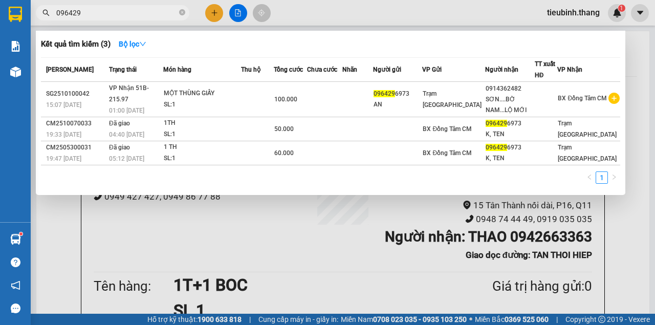
type input "096429"
drag, startPoint x: 361, startPoint y: 10, endPoint x: 356, endPoint y: 10, distance: 5.7
click at [361, 10] on div at bounding box center [327, 162] width 655 height 325
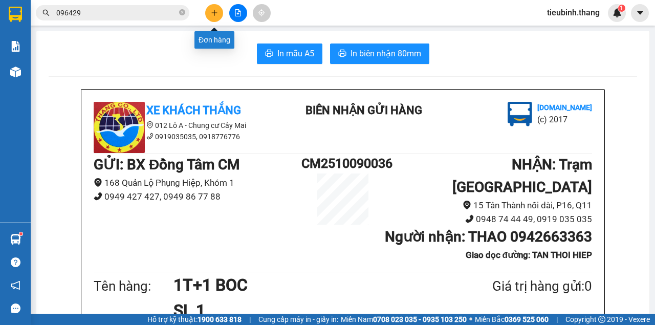
click at [215, 16] on icon "plus" at bounding box center [214, 12] width 7 height 7
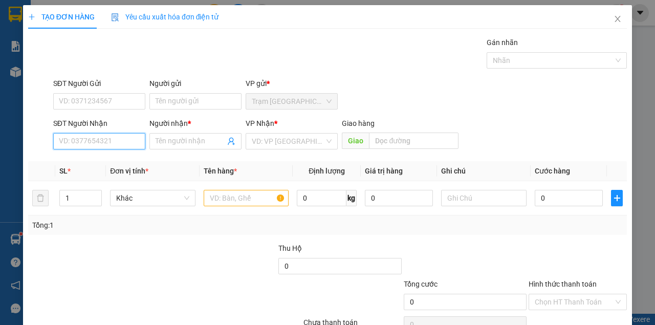
click at [77, 138] on input "SĐT Người Nhận" at bounding box center [99, 141] width 92 height 16
type input "0914179045"
click at [119, 156] on div "0914179045 - [PERSON_NAME]" at bounding box center [109, 161] width 101 height 11
type input "[PERSON_NAME]"
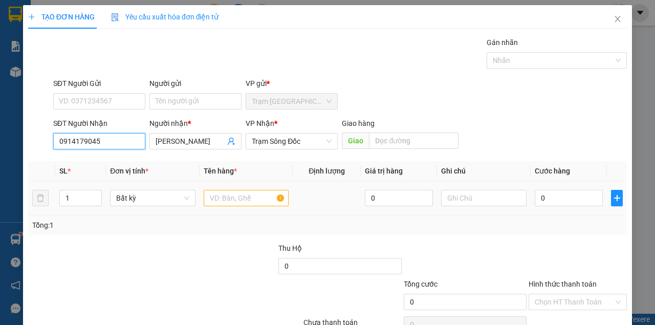
type input "0914179045"
click at [233, 193] on input "text" at bounding box center [246, 198] width 85 height 16
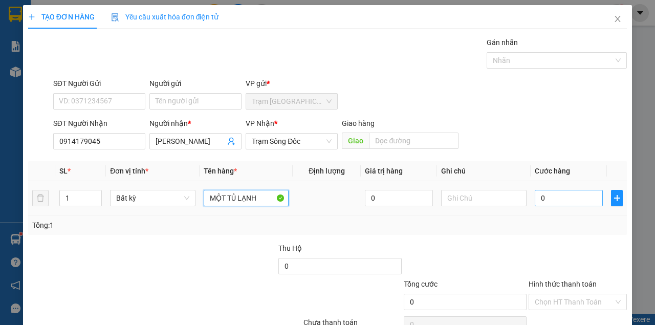
type input "MỘT TỦ LẠNH"
click at [540, 200] on input "0" at bounding box center [569, 198] width 68 height 16
type input "4"
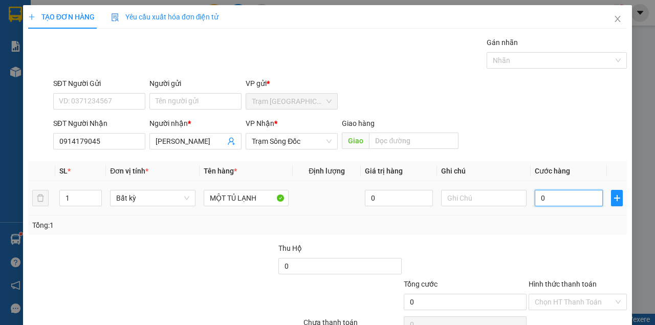
type input "4"
type input "40"
type input "400"
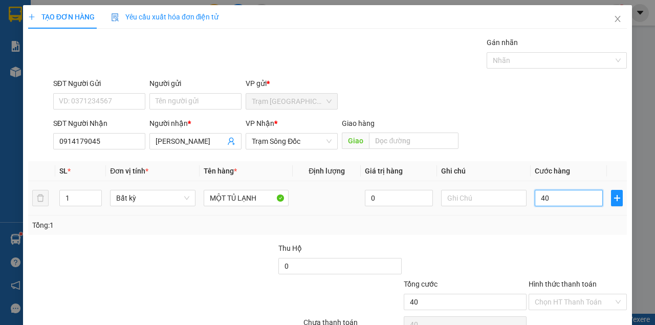
type input "400"
type input "4.000"
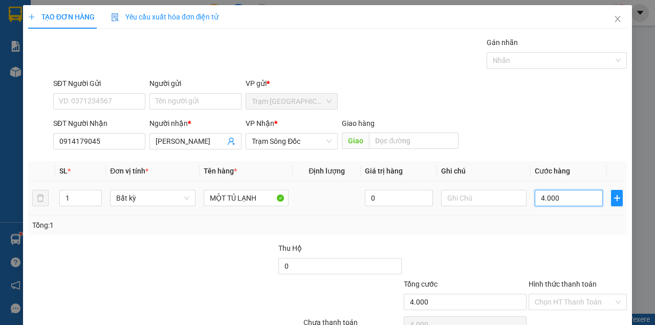
type input "40.000"
type input "400.000"
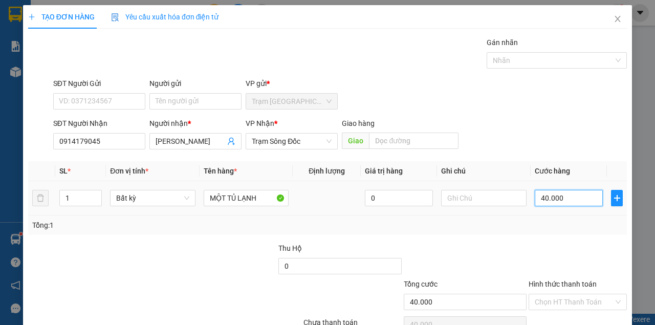
type input "400.000"
type input "4.000.000"
type input "400.000"
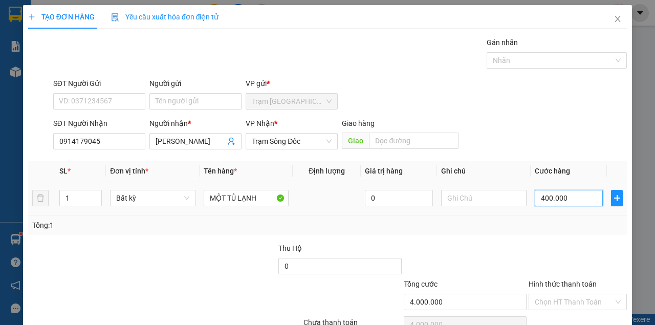
type input "400.000"
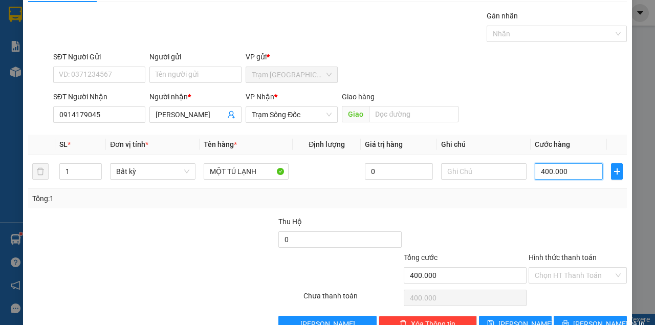
scroll to position [52, 0]
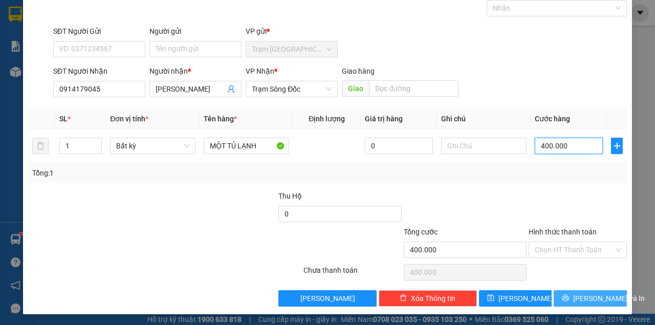
type input "400.000"
click at [580, 298] on span "[PERSON_NAME] và In" at bounding box center [609, 298] width 72 height 11
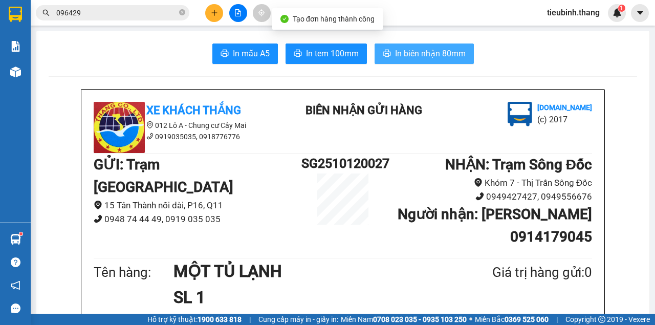
click at [421, 53] on span "In biên nhận 80mm" at bounding box center [430, 53] width 71 height 13
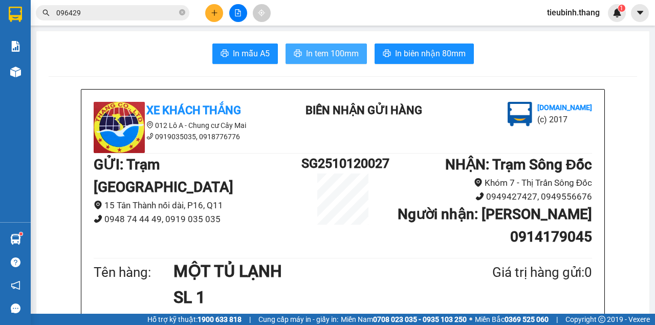
click at [313, 50] on span "In tem 100mm" at bounding box center [332, 53] width 53 height 13
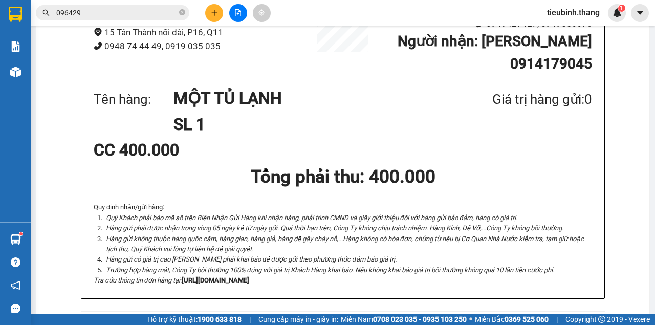
scroll to position [102, 0]
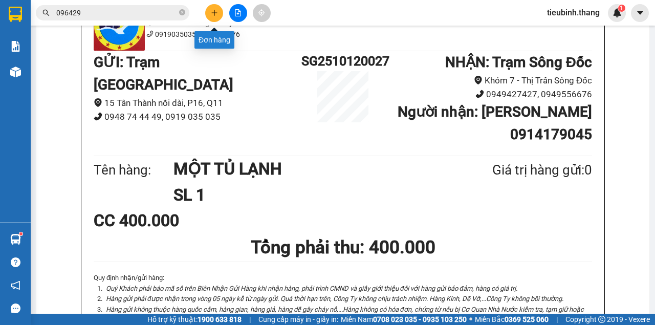
click at [211, 15] on icon "plus" at bounding box center [214, 12] width 7 height 7
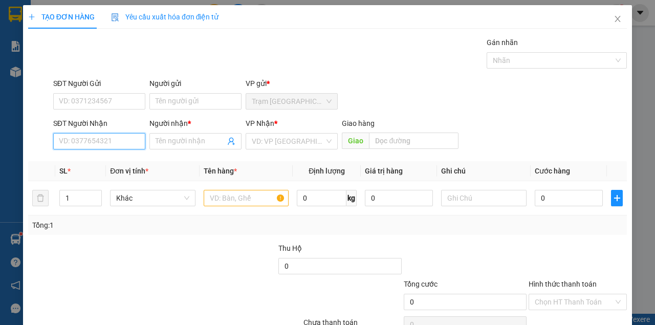
click at [111, 140] on input "SĐT Người Nhận" at bounding box center [99, 141] width 92 height 16
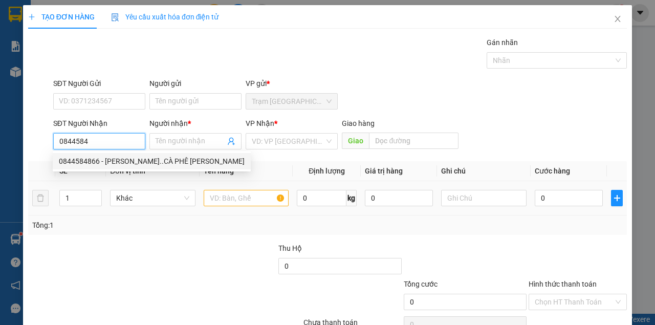
drag, startPoint x: 114, startPoint y: 162, endPoint x: 187, endPoint y: 187, distance: 77.3
click at [116, 164] on div "0844584866 - [PERSON_NAME]..CÀ PHÊ [PERSON_NAME]" at bounding box center [152, 161] width 186 height 11
type input "0844584866"
type input "[PERSON_NAME]..CÀ PHÊ [PERSON_NAME]"
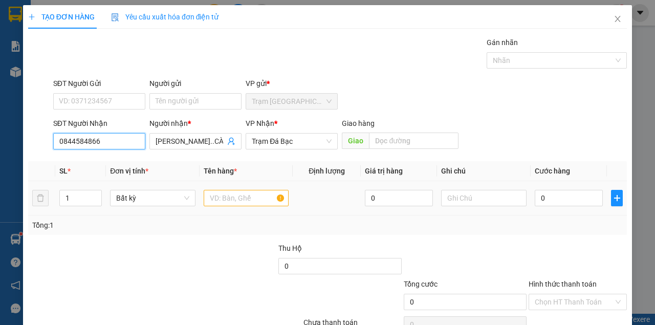
type input "0844584866"
click at [214, 196] on input "text" at bounding box center [246, 198] width 85 height 16
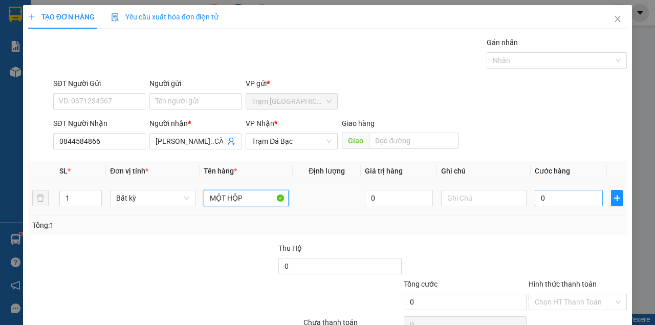
type input "MỘT HỘP"
click at [556, 200] on input "0" at bounding box center [569, 198] width 68 height 16
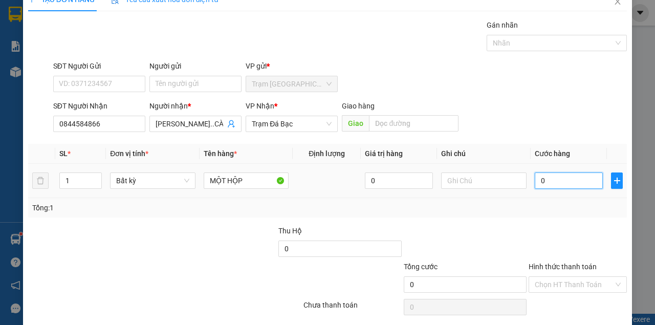
scroll to position [52, 0]
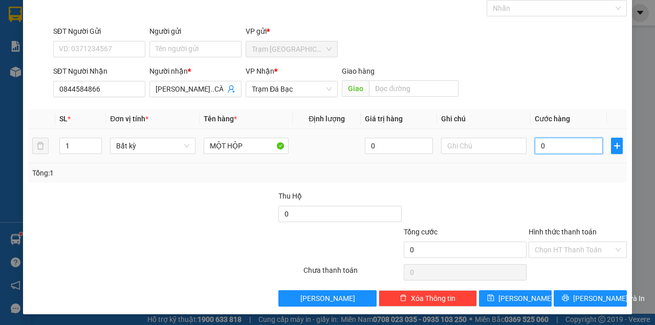
type input "4"
type input "40"
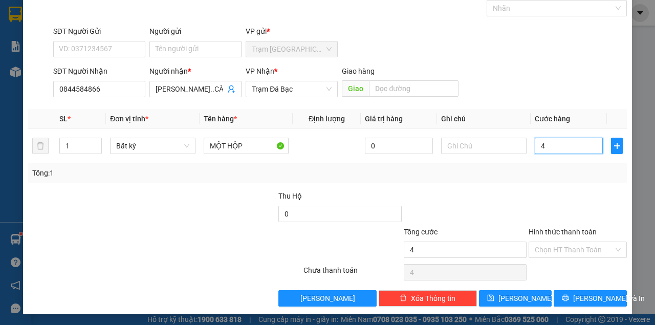
type input "40"
type input "40.000"
click at [556, 253] on input "Hình thức thanh toán" at bounding box center [574, 249] width 79 height 15
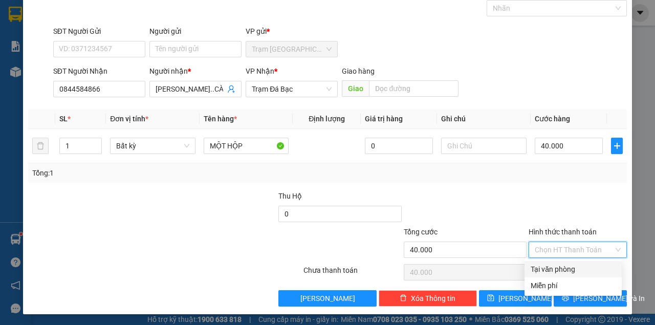
drag, startPoint x: 561, startPoint y: 272, endPoint x: 567, endPoint y: 287, distance: 15.6
click at [562, 273] on div "Tại văn phòng" at bounding box center [573, 268] width 85 height 11
type input "0"
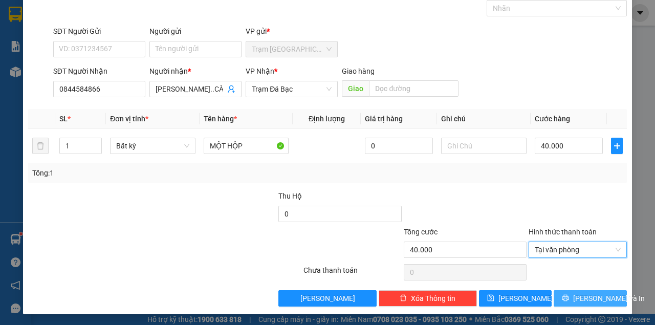
click at [569, 294] on icon "printer" at bounding box center [565, 297] width 7 height 7
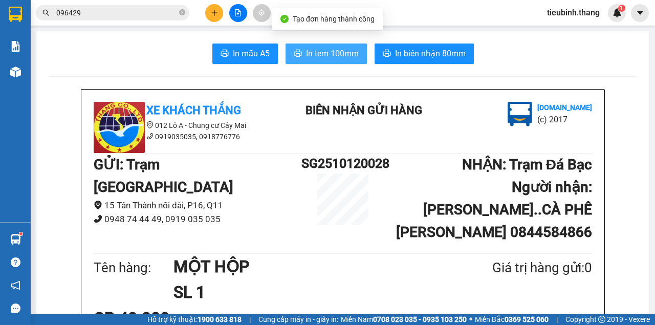
click at [332, 52] on span "In tem 100mm" at bounding box center [332, 53] width 53 height 13
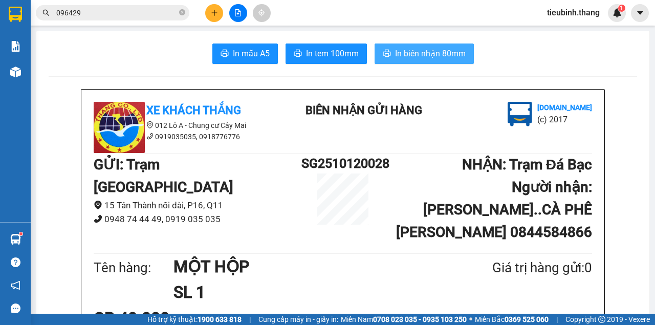
click at [445, 53] on span "In biên nhận 80mm" at bounding box center [430, 53] width 71 height 13
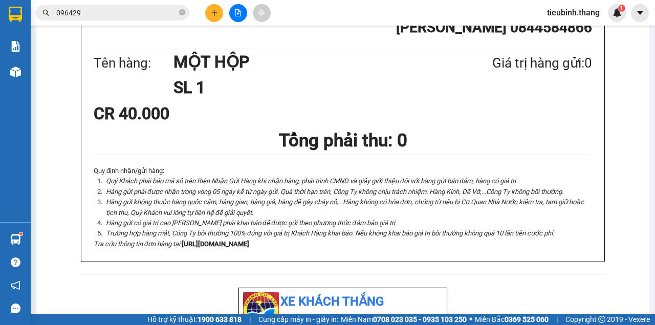
click at [181, 12] on icon "close-circle" at bounding box center [182, 12] width 6 height 6
click at [158, 13] on input "text" at bounding box center [116, 12] width 121 height 11
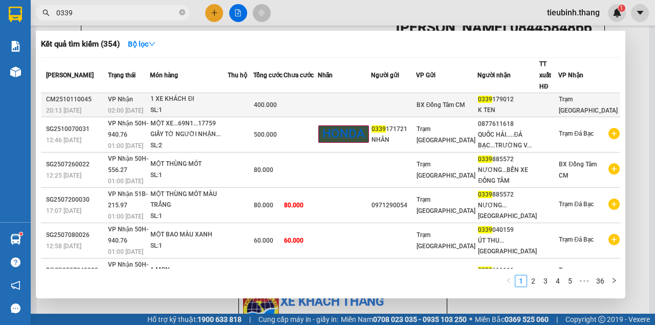
type input "0339"
click at [253, 93] on td at bounding box center [240, 105] width 25 height 24
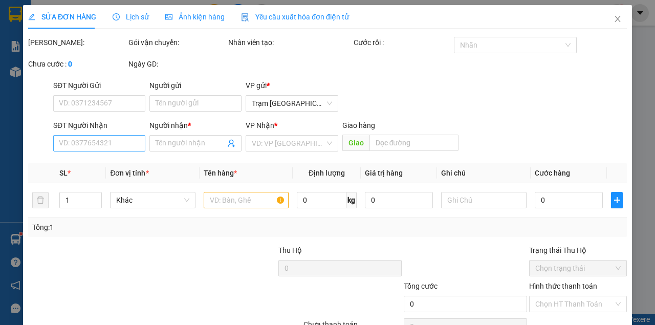
type input "0339179012"
type input "K TEN"
type input "400.000"
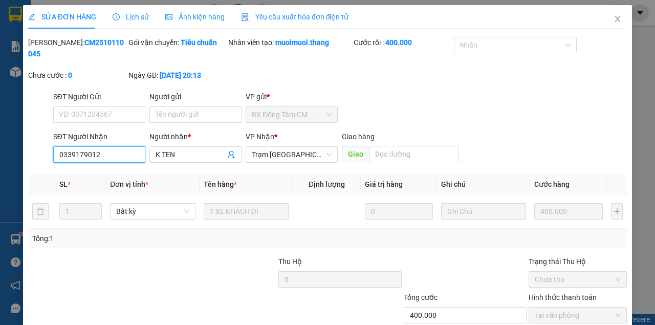
drag, startPoint x: 119, startPoint y: 157, endPoint x: 0, endPoint y: 152, distance: 118.8
click at [0, 152] on div "SỬA ĐƠN HÀNG Lịch sử Ảnh kiện hàng Yêu cầu xuất hóa đơn điện tử Total Paid Fee …" at bounding box center [327, 162] width 655 height 325
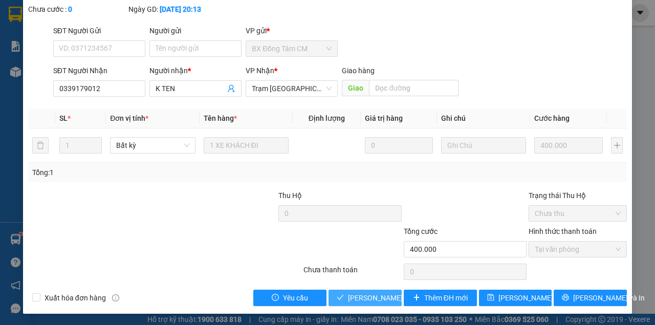
click at [349, 295] on span "[PERSON_NAME] và Giao hàng" at bounding box center [397, 297] width 98 height 11
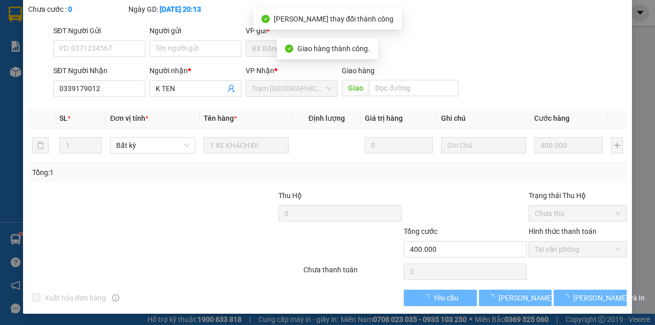
scroll to position [77, 0]
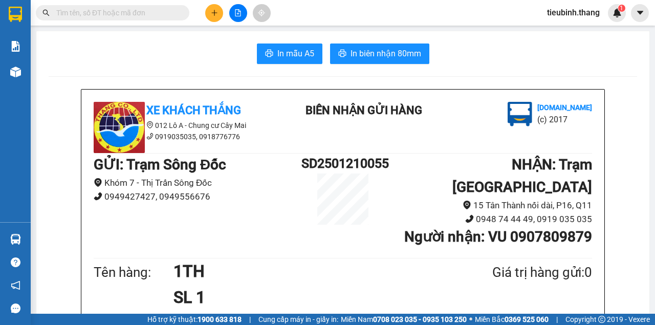
click at [213, 19] on button at bounding box center [214, 13] width 18 height 18
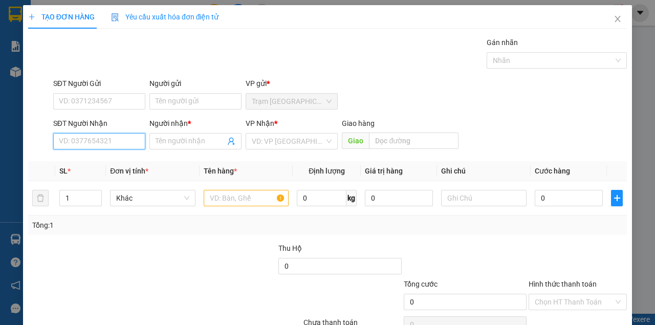
click at [127, 145] on input "SĐT Người Nhận" at bounding box center [99, 141] width 92 height 16
drag, startPoint x: 127, startPoint y: 145, endPoint x: 122, endPoint y: 141, distance: 6.2
click at [122, 142] on input "SĐT Người Nhận" at bounding box center [99, 141] width 92 height 16
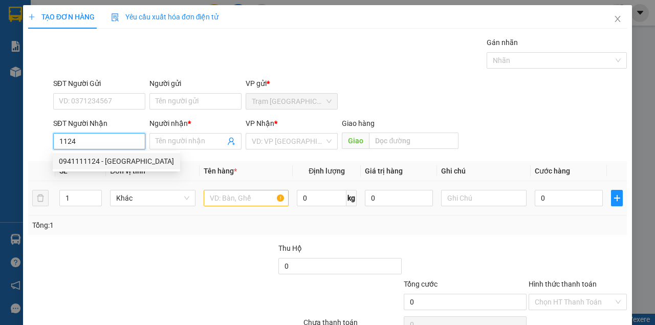
drag, startPoint x: 114, startPoint y: 165, endPoint x: 224, endPoint y: 205, distance: 117.7
click at [114, 165] on div "0941111124 - HẢI VÂN" at bounding box center [116, 161] width 115 height 11
type input "0941111124"
type input "HẢI VÂN"
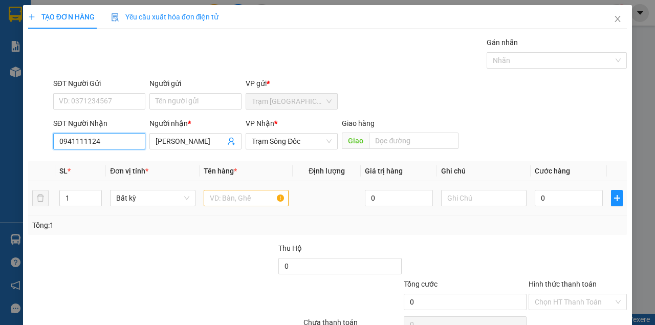
type input "0941111124"
click at [247, 203] on input "text" at bounding box center [246, 198] width 85 height 16
click at [248, 203] on input "text" at bounding box center [246, 198] width 85 height 16
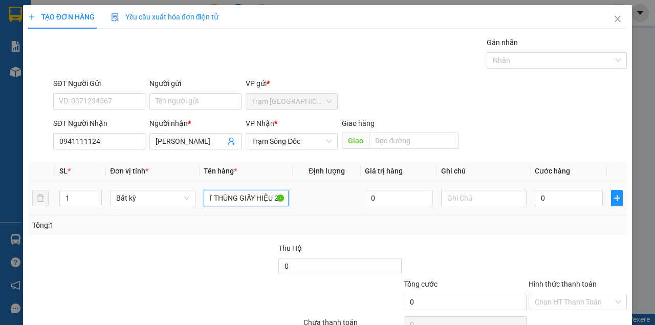
scroll to position [0, 17]
type input "MỘT THÙNG GIẤY HIỆU 247"
click at [582, 197] on input "0" at bounding box center [569, 198] width 68 height 16
type input "3"
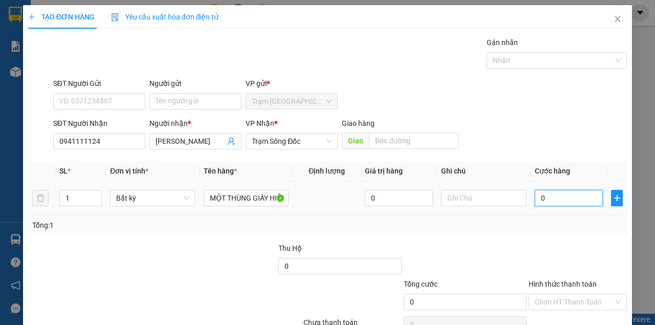
type input "3"
type input "30"
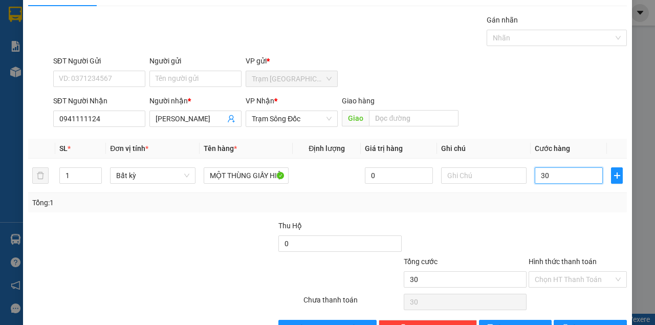
scroll to position [52, 0]
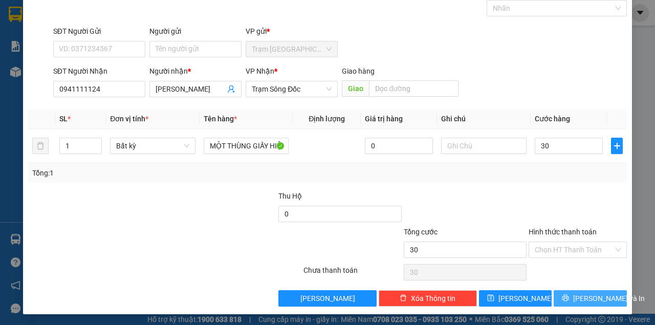
type input "30.000"
click at [591, 293] on span "[PERSON_NAME] và In" at bounding box center [609, 298] width 72 height 11
click at [554, 290] on button "[PERSON_NAME] và In" at bounding box center [590, 298] width 73 height 16
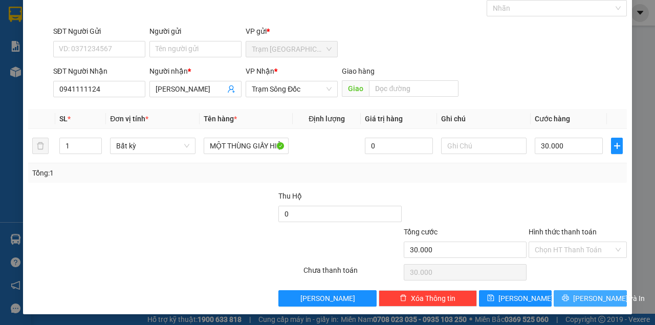
click at [590, 293] on span "[PERSON_NAME] và In" at bounding box center [609, 298] width 72 height 11
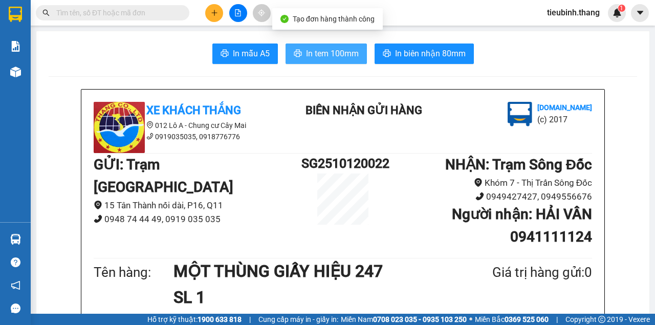
click at [337, 58] on span "In tem 100mm" at bounding box center [332, 53] width 53 height 13
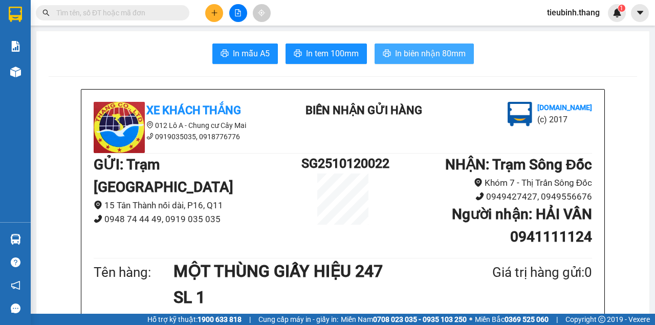
click at [451, 59] on span "In biên nhận 80mm" at bounding box center [430, 53] width 71 height 13
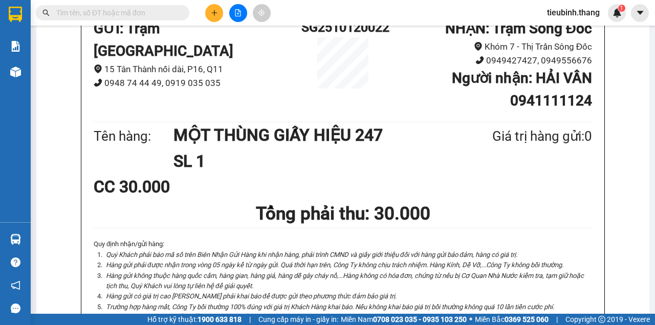
scroll to position [205, 0]
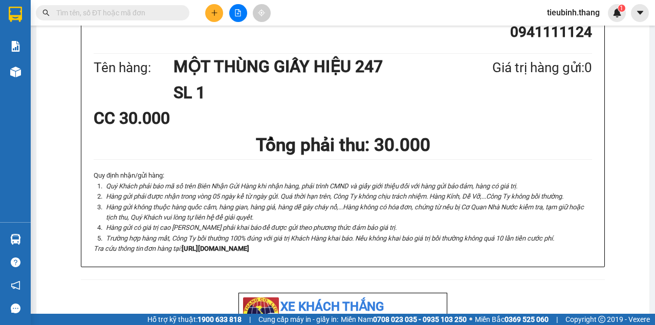
click at [144, 17] on input "text" at bounding box center [116, 12] width 121 height 11
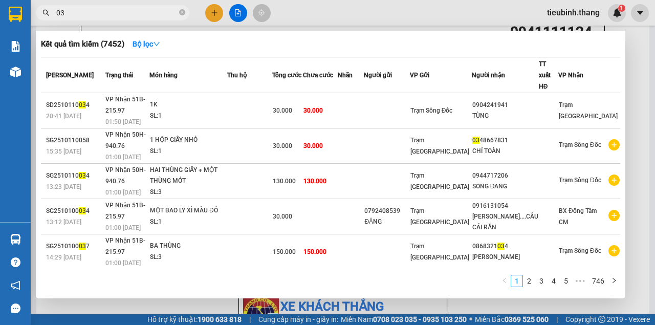
type input "0"
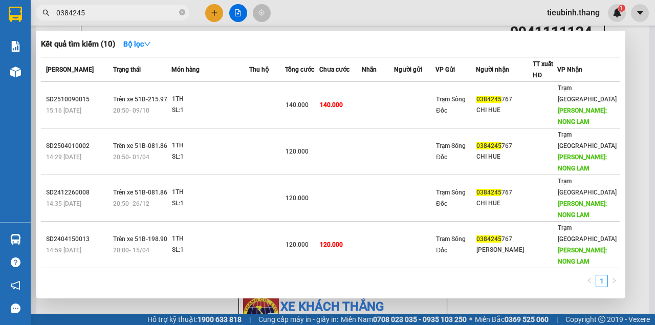
type input "0384245"
drag, startPoint x: 439, startPoint y: 21, endPoint x: 422, endPoint y: 28, distance: 18.4
click at [438, 21] on div at bounding box center [327, 162] width 655 height 325
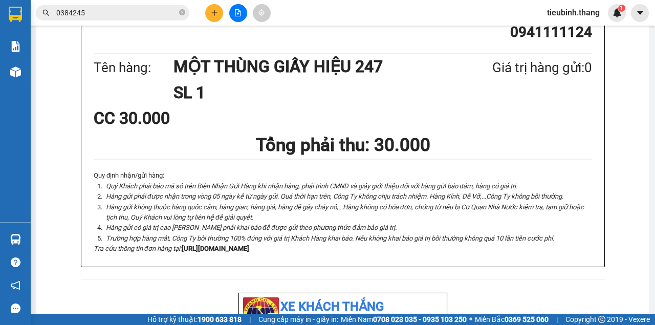
click at [289, 229] on icon "Hàng gửi có giá trị cao [PERSON_NAME] phải khai báo để được gửi theo phương thứ…" at bounding box center [251, 228] width 291 height 8
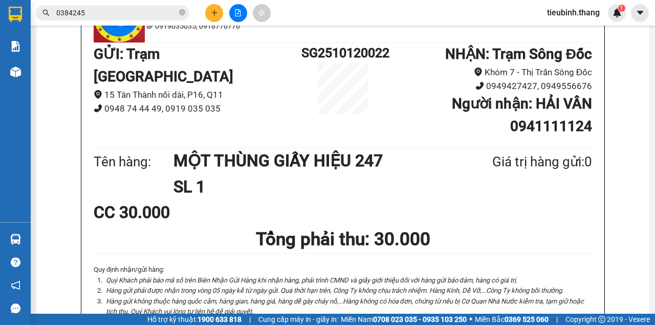
scroll to position [102, 0]
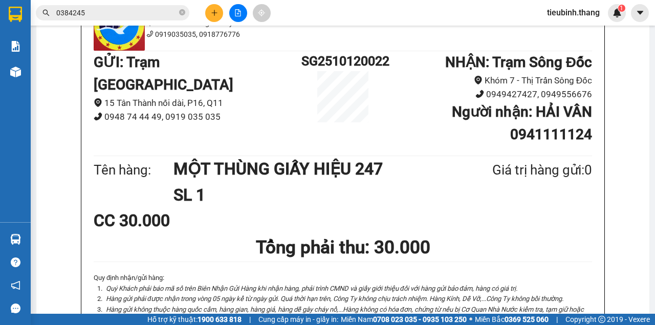
click at [181, 13] on icon "close-circle" at bounding box center [182, 12] width 6 height 6
click at [131, 16] on input "text" at bounding box center [116, 12] width 121 height 11
click at [107, 34] on img at bounding box center [119, 24] width 51 height 51
click at [117, 15] on input "text" at bounding box center [116, 12] width 121 height 11
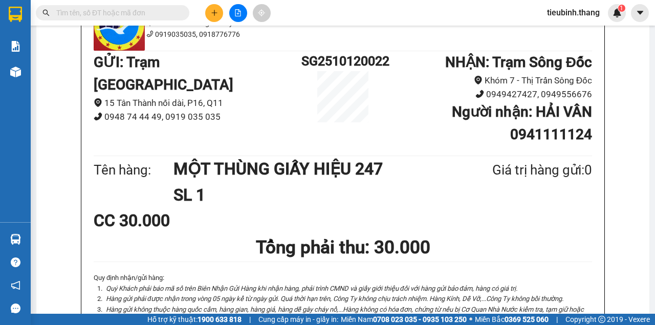
click at [117, 15] on input "text" at bounding box center [116, 12] width 121 height 11
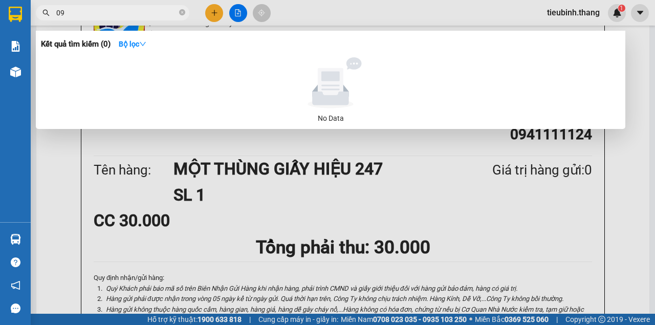
type input "0"
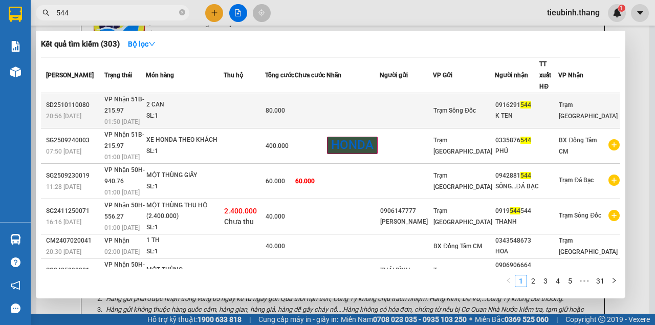
type input "544"
click at [326, 93] on td at bounding box center [311, 110] width 32 height 35
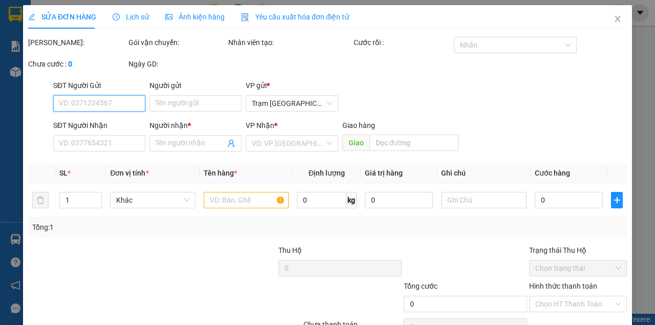
type input "0916291544"
type input "K TEN"
type input "80.000"
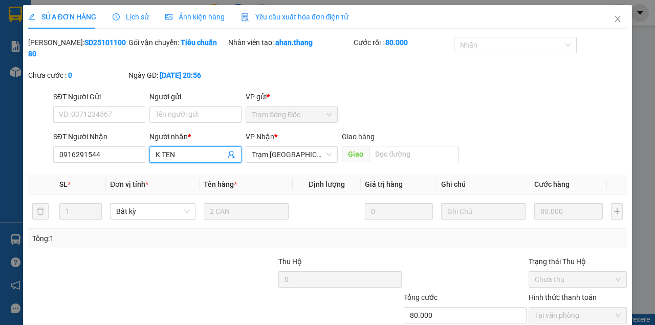
click at [186, 152] on input "K TEN" at bounding box center [191, 154] width 70 height 11
type input "K TEN(0916219544)"
click at [187, 112] on input "Người gửi" at bounding box center [195, 114] width 92 height 16
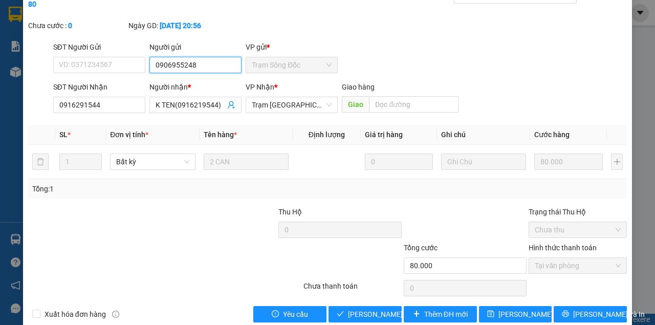
scroll to position [66, 0]
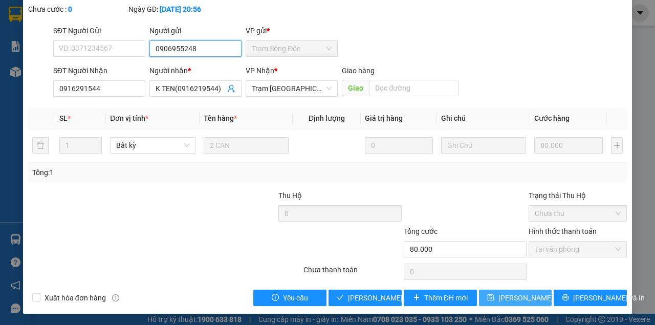
type input "0906955248"
click at [511, 297] on span "[PERSON_NAME] thay đổi" at bounding box center [539, 297] width 82 height 11
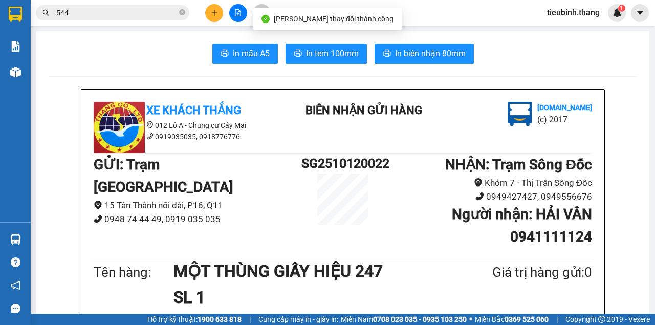
click at [124, 15] on input "544" at bounding box center [116, 12] width 121 height 11
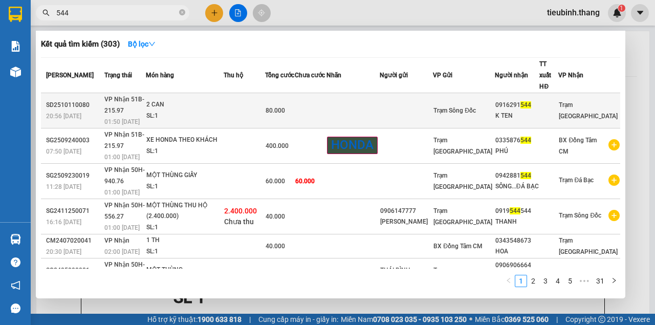
click at [295, 105] on div "80.000" at bounding box center [280, 110] width 29 height 11
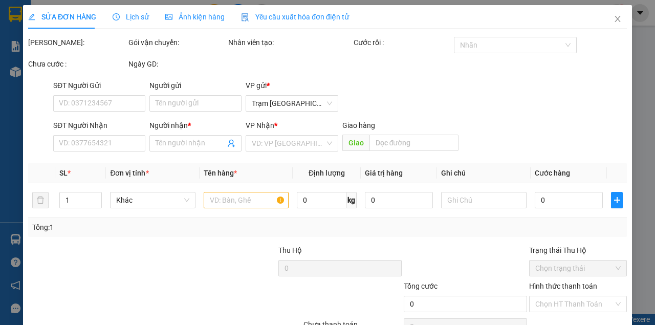
type input "0906955248"
type input "0916291544"
type input "K TEN(0916219544)"
type input "80.000"
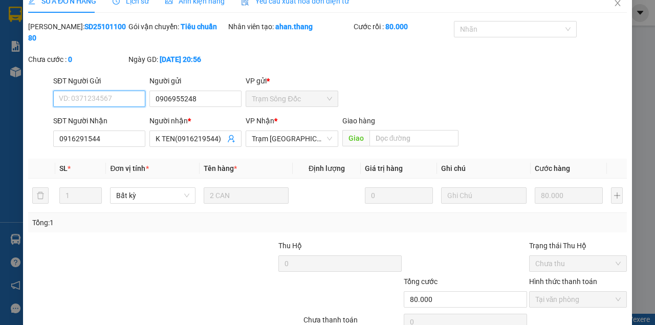
scroll to position [66, 0]
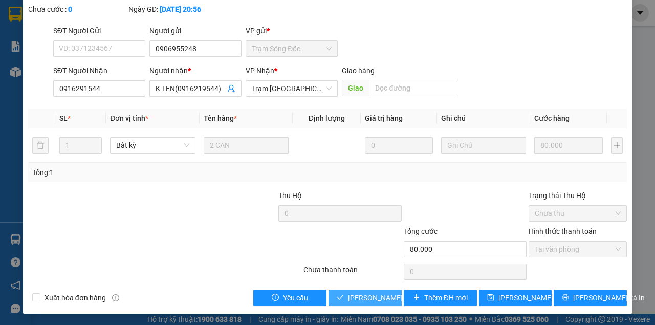
click at [368, 293] on span "[PERSON_NAME] và Giao hàng" at bounding box center [397, 297] width 98 height 11
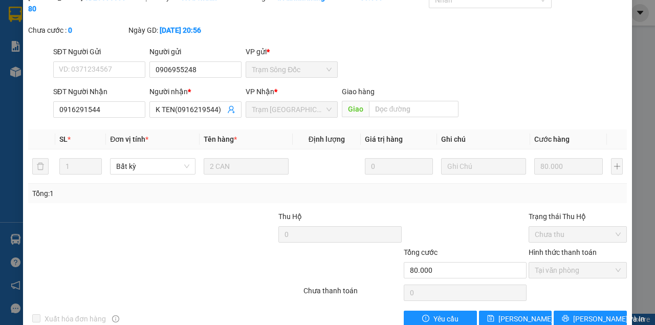
scroll to position [0, 0]
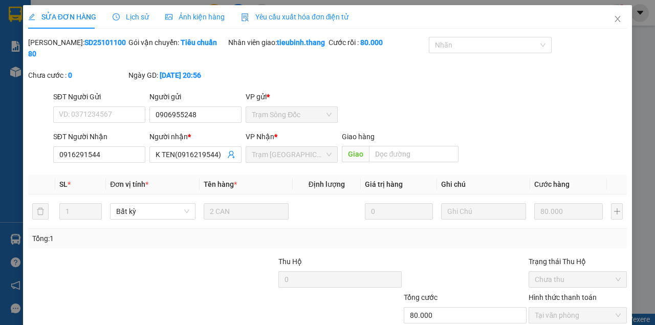
drag, startPoint x: 537, startPoint y: 130, endPoint x: 529, endPoint y: 128, distance: 8.4
click at [536, 127] on div "SĐT Người Gửi VD: 0371234567 Người gửi 0906955248 VP gửi * Trạm Sông Đốc" at bounding box center [340, 109] width 578 height 36
click at [614, 24] on span "Close" at bounding box center [617, 19] width 29 height 29
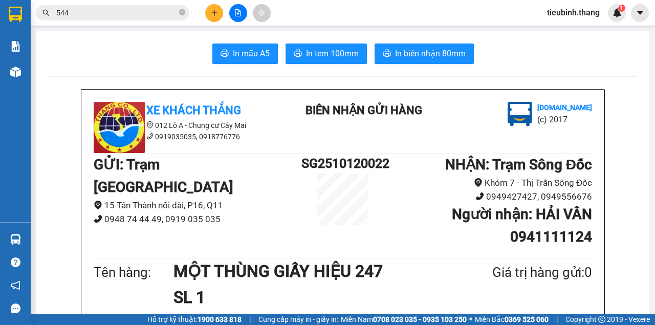
click at [116, 5] on div "Kết quả tìm kiếm ( 303 ) Bộ lọc Mã ĐH Trạng thái Món hàng Thu hộ Tổng cước Chưa…" at bounding box center [327, 13] width 655 height 26
click at [116, 7] on input "544" at bounding box center [116, 12] width 121 height 11
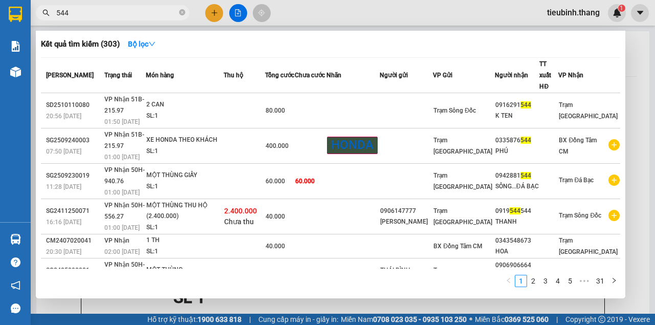
click at [116, 8] on input "544" at bounding box center [116, 12] width 121 height 11
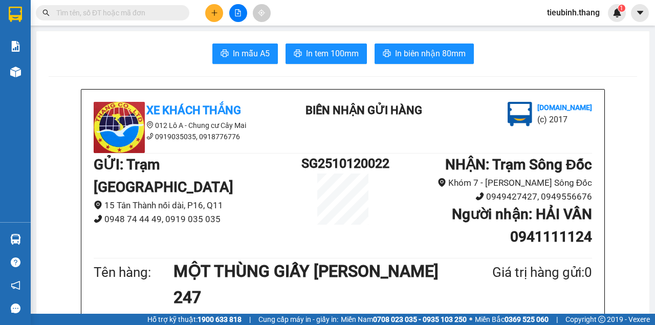
click at [218, 13] on button at bounding box center [214, 13] width 18 height 18
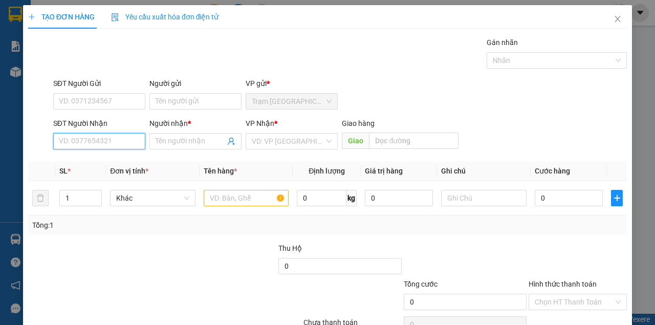
click at [100, 134] on input "SĐT Người Nhận" at bounding box center [99, 141] width 92 height 16
click at [99, 135] on input "SĐT Người Nhận" at bounding box center [99, 141] width 92 height 16
click at [105, 155] on div "0947779992 - HỒ KIỀU OANH" at bounding box center [109, 161] width 113 height 16
type input "0947779992"
type input "HỒ KIỀU OANH"
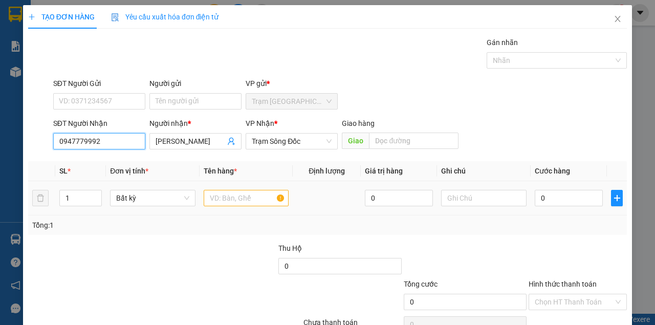
type input "0947779992"
click at [234, 200] on input "text" at bounding box center [246, 198] width 85 height 16
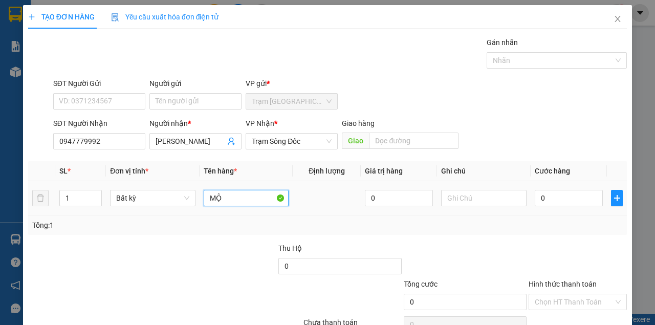
type input "M"
type input "MỘT THÙNG MÓT"
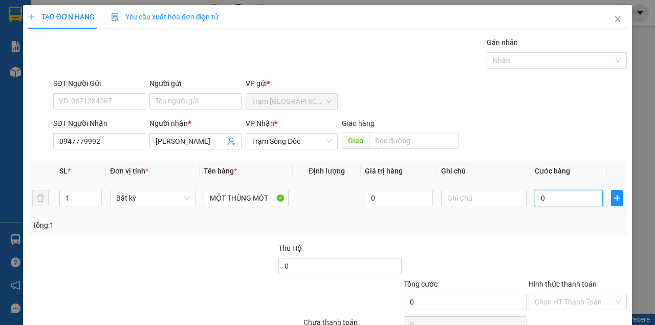
click at [572, 200] on input "0" at bounding box center [569, 198] width 68 height 16
type input "41"
type input "4"
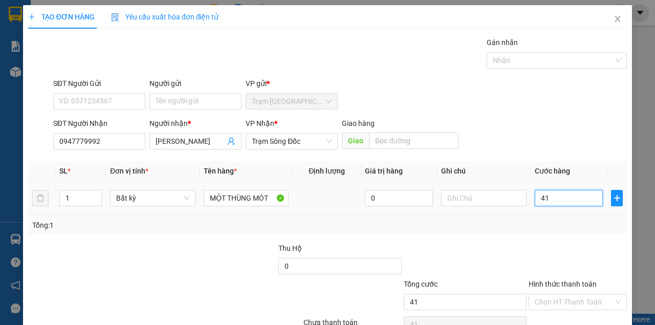
type input "4"
type input "0"
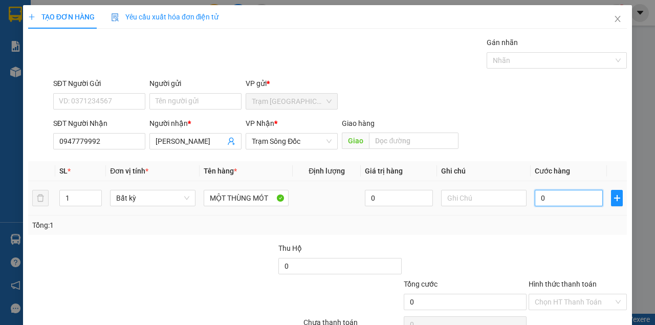
type input "04"
type input "4"
type input "040"
type input "40"
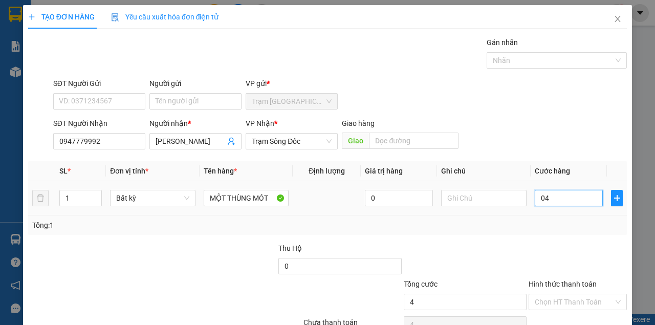
type input "40"
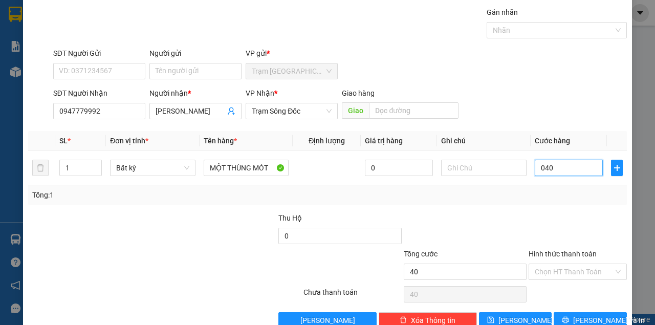
scroll to position [52, 0]
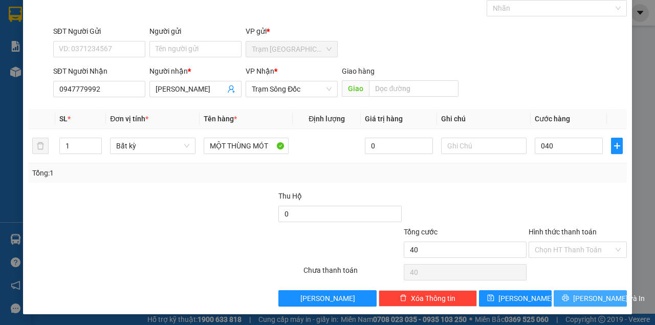
type input "40.000"
click at [595, 295] on span "[PERSON_NAME] và In" at bounding box center [609, 298] width 72 height 11
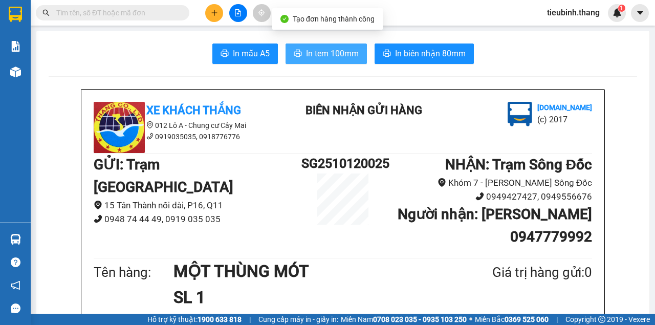
click at [336, 50] on span "In tem 100mm" at bounding box center [332, 53] width 53 height 13
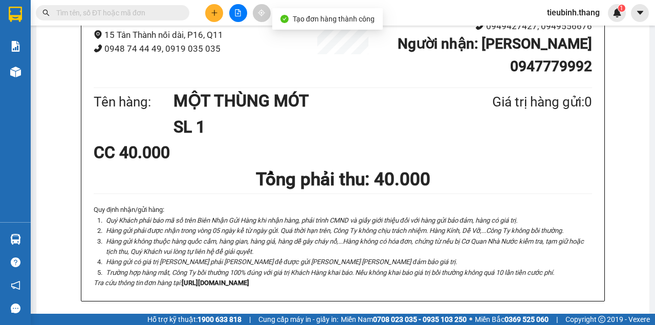
scroll to position [307, 0]
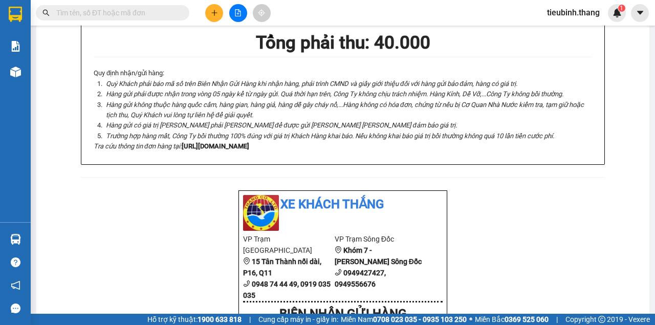
click at [214, 15] on icon "plus" at bounding box center [214, 13] width 1 height 6
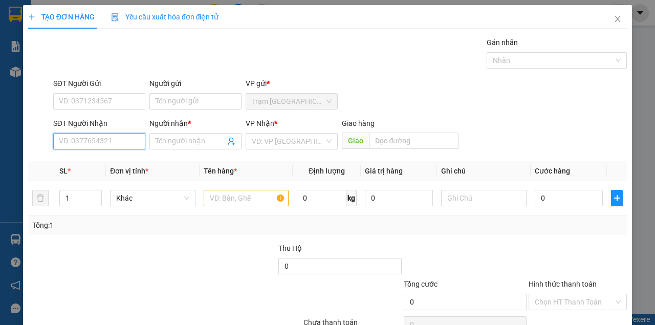
click at [132, 147] on input "SĐT Người Nhận" at bounding box center [99, 141] width 92 height 16
click at [613, 16] on icon "close" at bounding box center [617, 19] width 8 height 8
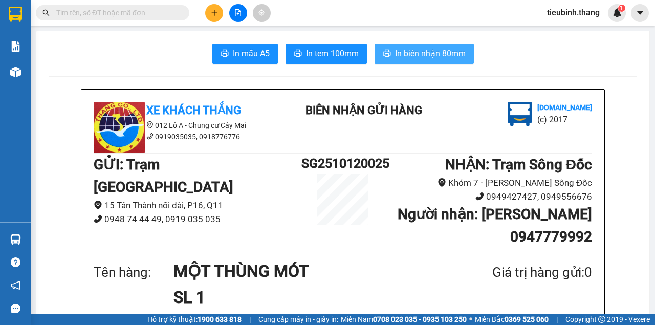
click at [413, 49] on span "In biên nhận 80mm" at bounding box center [430, 53] width 71 height 13
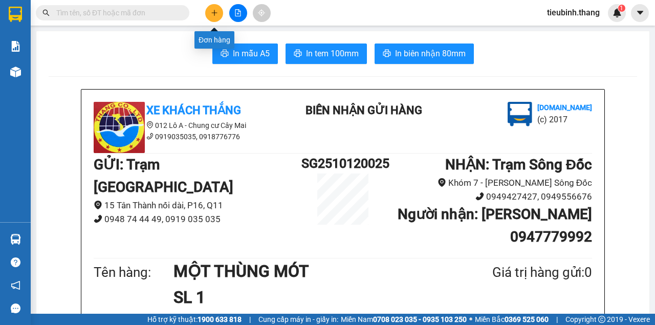
click at [212, 18] on button at bounding box center [214, 13] width 18 height 18
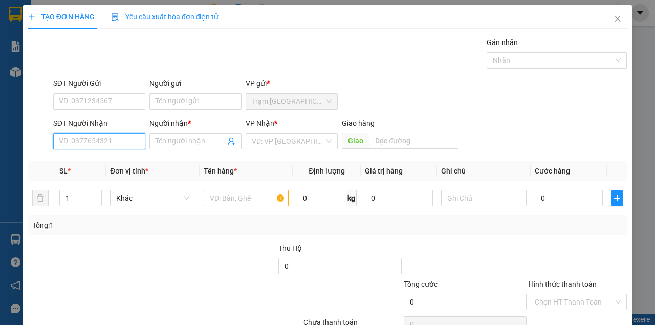
click at [134, 144] on input "SĐT Người Nhận" at bounding box center [99, 141] width 92 height 16
type input "0865608797"
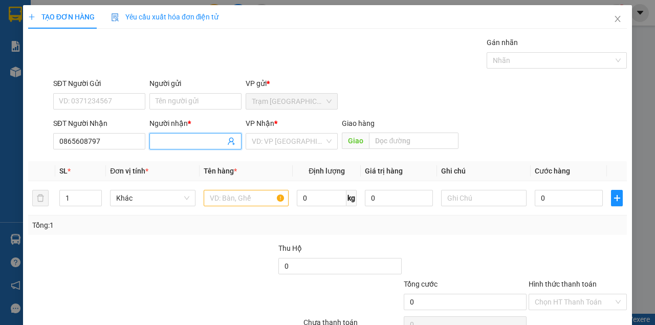
click at [183, 141] on input "Người nhận *" at bounding box center [191, 141] width 70 height 11
type input "CẨM ĐAN"
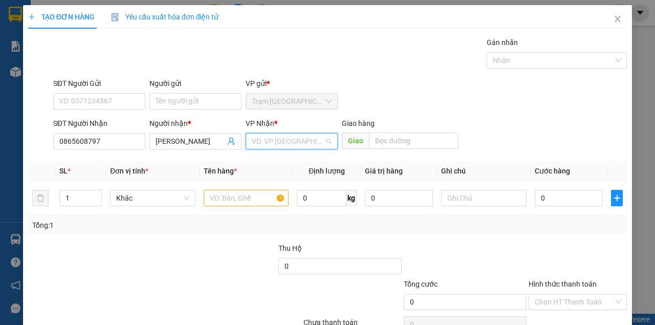
click at [272, 144] on input "search" at bounding box center [288, 141] width 73 height 15
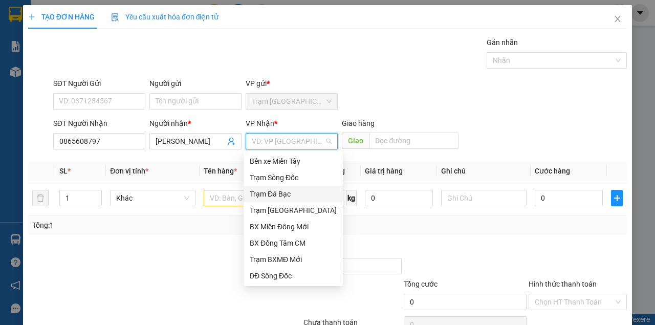
click at [284, 197] on div "Trạm Đá Bạc" at bounding box center [293, 193] width 87 height 11
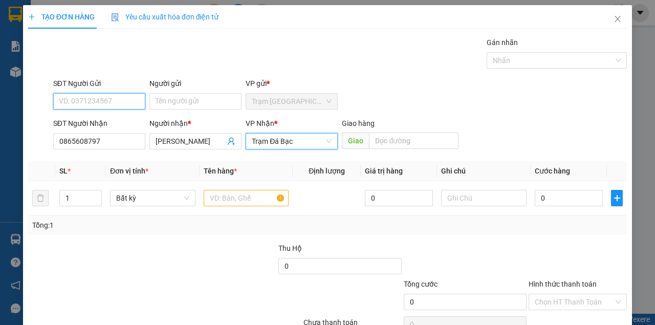
click at [117, 102] on input "SĐT Người Gửi" at bounding box center [99, 101] width 92 height 16
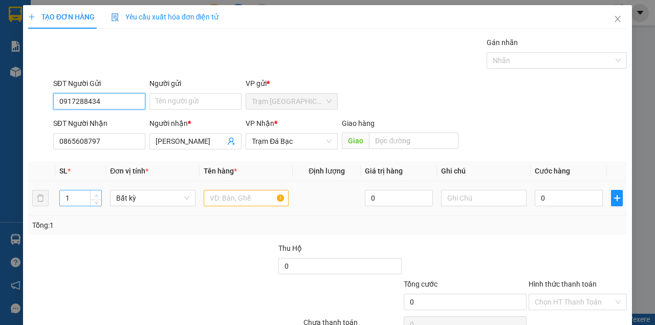
type input "0917288434"
click at [96, 195] on icon "up" at bounding box center [97, 196] width 4 height 4
type input "3"
click at [96, 195] on icon "up" at bounding box center [97, 196] width 4 height 4
click at [213, 197] on input "text" at bounding box center [246, 198] width 85 height 16
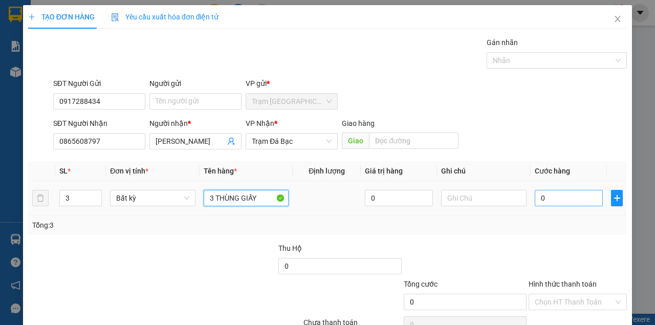
type input "3 THÙNG GIẤY"
click at [552, 195] on input "0" at bounding box center [569, 198] width 68 height 16
type input "1"
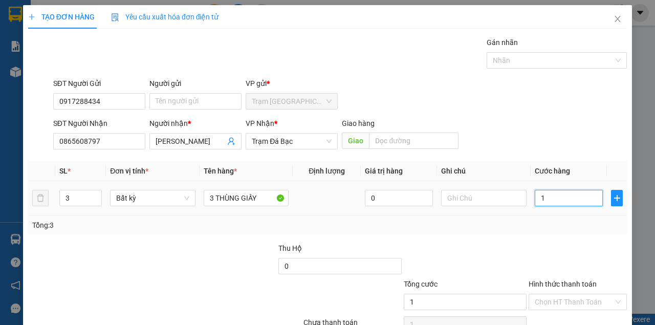
type input "12"
type input "120"
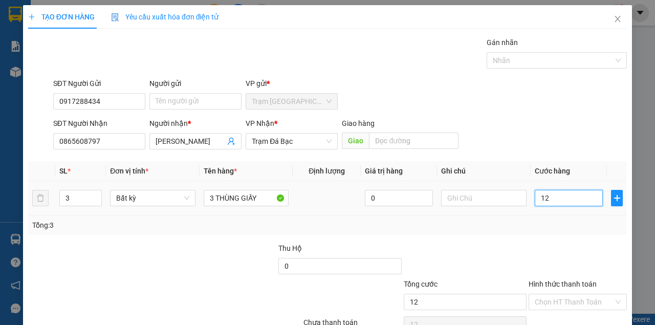
type input "120"
type input "120.000"
drag, startPoint x: 482, startPoint y: 248, endPoint x: 503, endPoint y: 244, distance: 21.5
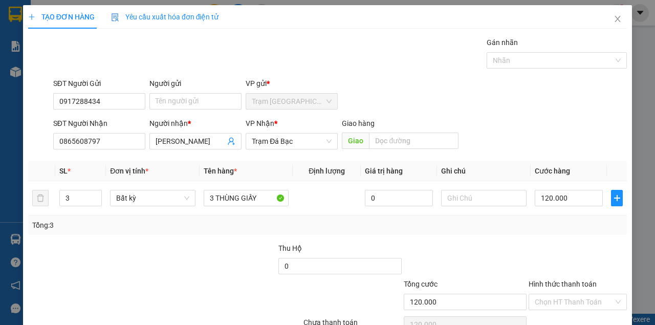
click at [487, 246] on div at bounding box center [465, 261] width 125 height 36
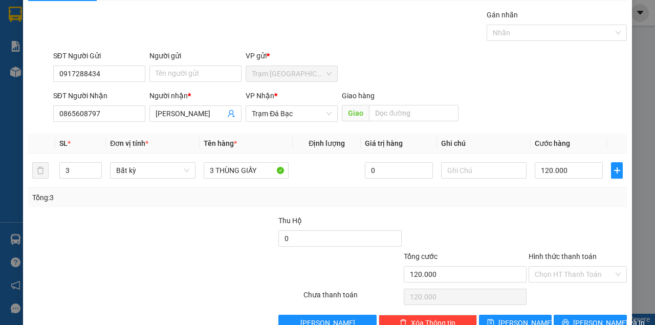
scroll to position [52, 0]
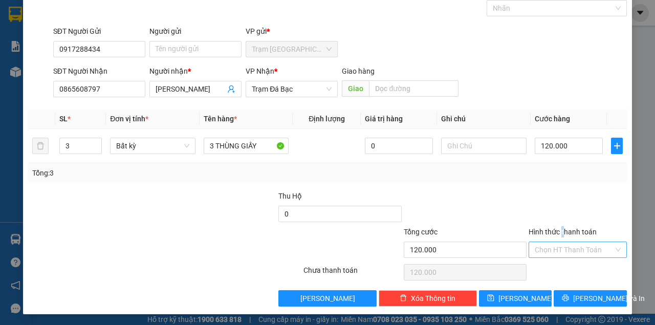
click at [559, 239] on div "Hình thức thanh toán" at bounding box center [578, 233] width 98 height 15
click at [569, 206] on div at bounding box center [577, 208] width 100 height 36
click at [586, 300] on span "[PERSON_NAME] và In" at bounding box center [609, 298] width 72 height 11
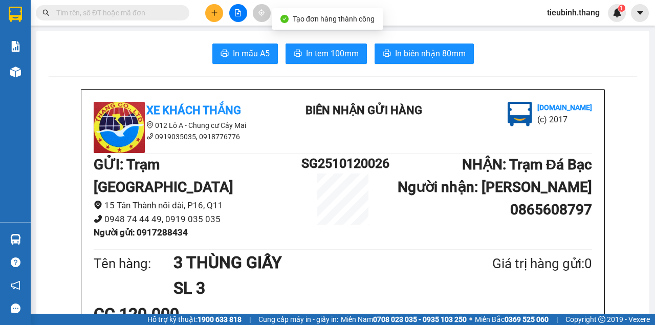
click at [429, 58] on span "In biên nhận 80mm" at bounding box center [430, 53] width 71 height 13
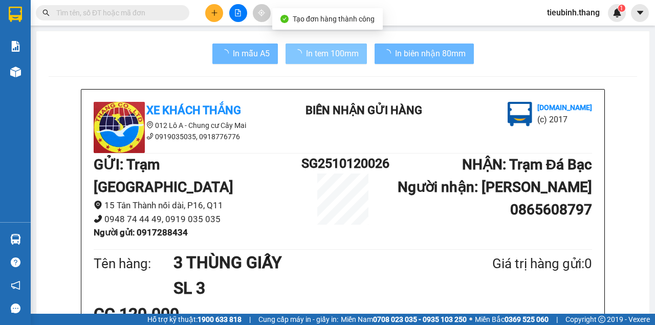
click at [347, 56] on span "In tem 100mm" at bounding box center [332, 53] width 53 height 13
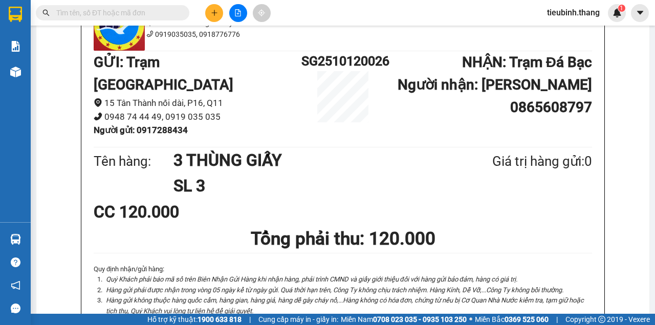
scroll to position [68, 0]
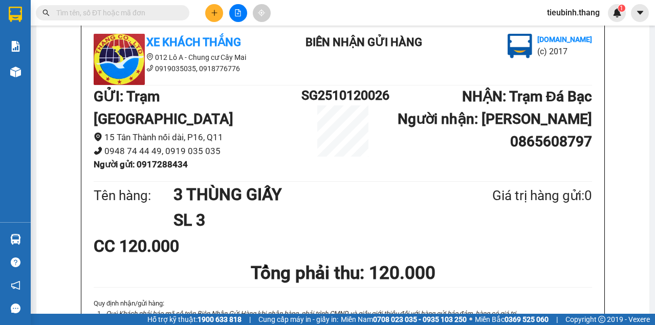
drag, startPoint x: 168, startPoint y: 139, endPoint x: 199, endPoint y: 139, distance: 30.2
click at [199, 158] on li "Người gửi : 0917288434" at bounding box center [198, 165] width 208 height 14
click at [197, 158] on li "Người gửi : 0917288434" at bounding box center [198, 165] width 208 height 14
copy b "0917288434"
drag, startPoint x: 189, startPoint y: 139, endPoint x: 138, endPoint y: 140, distance: 51.7
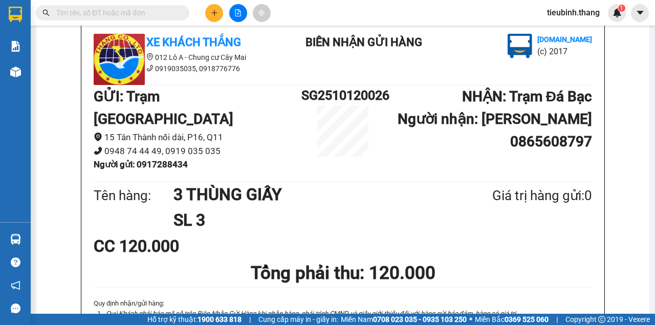
click at [138, 158] on li "Người gửi : 0917288434" at bounding box center [198, 165] width 208 height 14
click at [241, 153] on div "GỬI : Trạm Sài Gòn 15 Tân Thành nối dài, P16, Q11 0948 74 44 49, 0919 035 035 N…" at bounding box center [198, 131] width 208 height 93
